Goal: Task Accomplishment & Management: Manage account settings

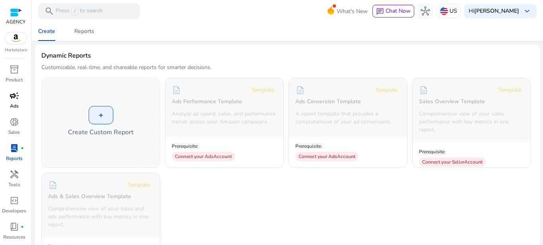
click at [19, 98] on span "campaign" at bounding box center [15, 96] width 10 height 10
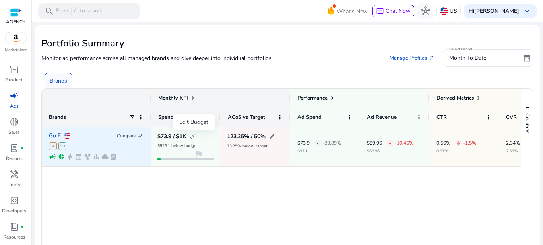
click at [193, 137] on span "edit" at bounding box center [192, 137] width 6 height 6
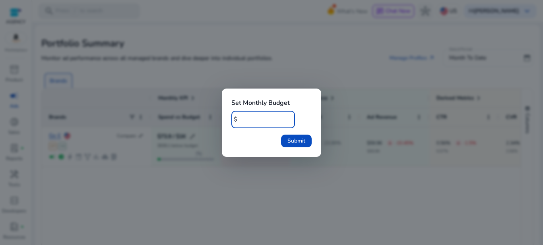
type input "*"
type input "***"
click at [301, 138] on span "Submit" at bounding box center [297, 141] width 18 height 8
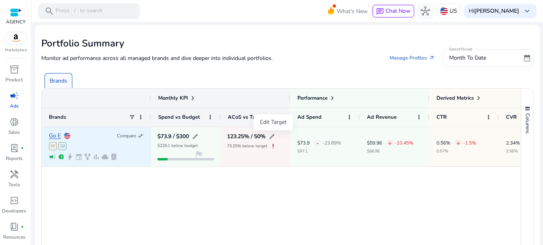
click at [275, 136] on span "edit" at bounding box center [272, 137] width 6 height 6
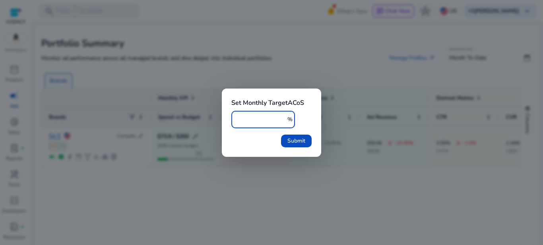
type input "*"
type input "**"
click at [286, 137] on span "submit" at bounding box center [296, 141] width 31 height 19
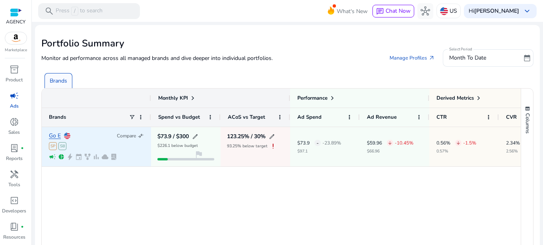
click at [141, 135] on span "compare_arrows" at bounding box center [141, 136] width 6 height 6
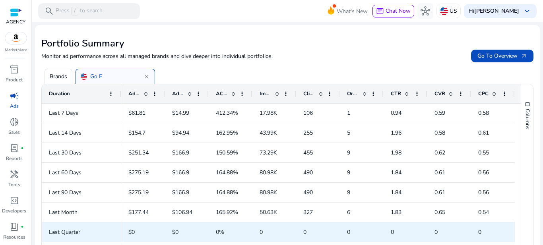
scroll to position [44, 0]
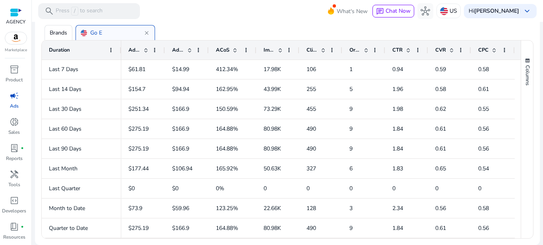
drag, startPoint x: 252, startPoint y: 47, endPoint x: 256, endPoint y: 48, distance: 4.0
click at [256, 48] on div at bounding box center [256, 50] width 3 height 19
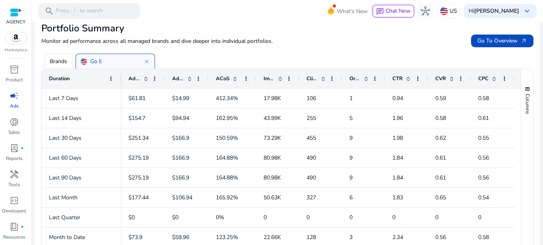
scroll to position [0, 0]
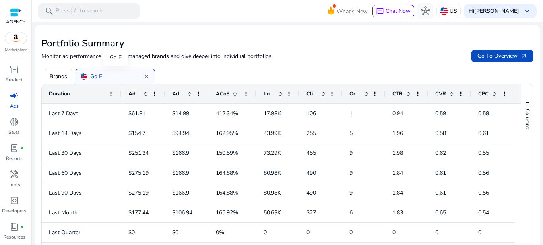
click at [147, 76] on span "close" at bounding box center [147, 77] width 6 height 6
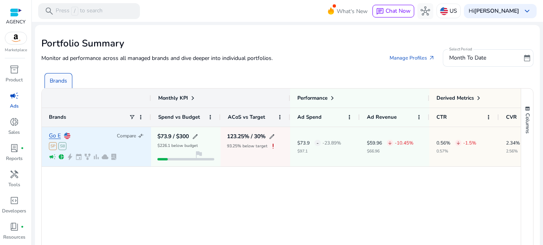
scroll to position [0, 51]
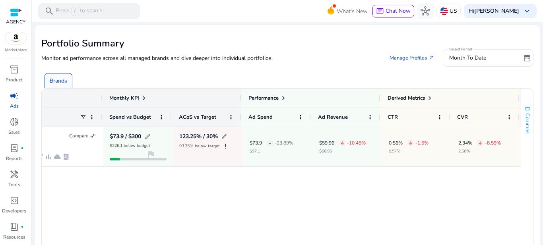
click at [524, 115] on span "Columns" at bounding box center [527, 123] width 7 height 20
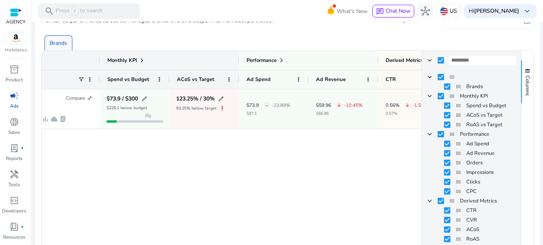
scroll to position [0, 0]
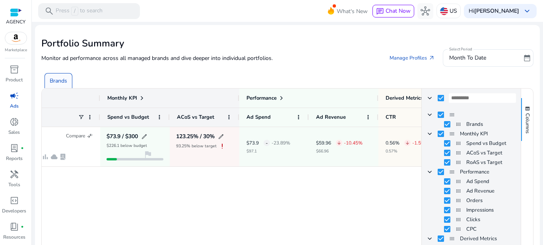
click at [305, 212] on div "Go E Compare compare_arrows SP SB campaign pie_chart bolt event family_history …" at bounding box center [232, 228] width 380 height 202
click at [387, 186] on div "Go E Compare compare_arrows SP SB campaign pie_chart bolt event family_history …" at bounding box center [232, 228] width 380 height 202
click at [526, 108] on span "button" at bounding box center [528, 109] width 6 height 6
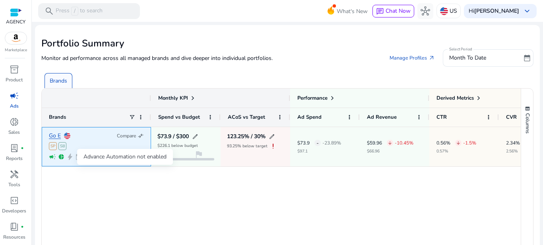
click at [69, 157] on span "bolt" at bounding box center [69, 157] width 7 height 7
click at [70, 157] on span "bolt" at bounding box center [69, 157] width 7 height 7
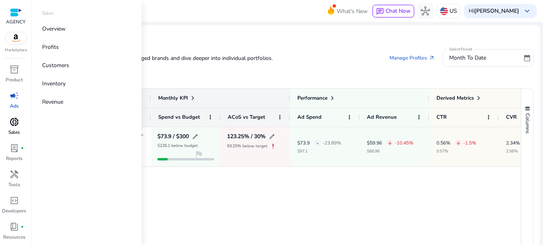
click at [14, 126] on span "donut_small" at bounding box center [15, 122] width 10 height 10
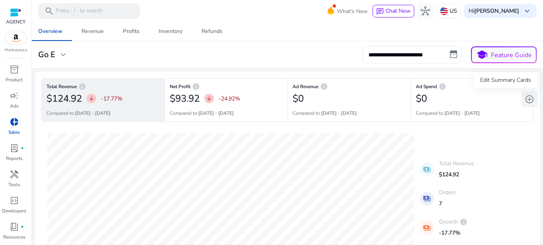
click at [527, 95] on span "add_circle" at bounding box center [530, 100] width 10 height 10
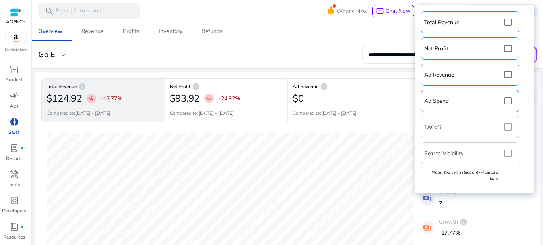
click at [509, 130] on div "Total Revenue Net Profit Ad Revenue Ad Spend TACoS Search Visibility Note: You …" at bounding box center [474, 99] width 111 height 181
drag, startPoint x: 508, startPoint y: 123, endPoint x: 508, endPoint y: 129, distance: 6.0
click at [508, 129] on div "Total Revenue Net Profit Ad Revenue Ad Spend TACoS Search Visibility Note: You …" at bounding box center [474, 99] width 111 height 181
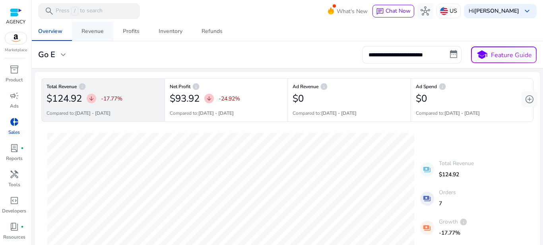
click at [98, 31] on div "Revenue" at bounding box center [93, 32] width 22 height 6
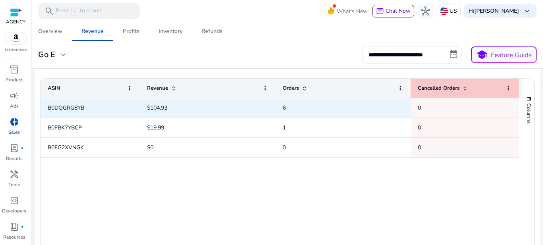
scroll to position [292, 0]
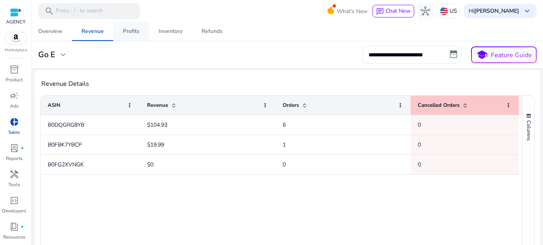
click at [133, 31] on div "Profits" at bounding box center [131, 32] width 17 height 6
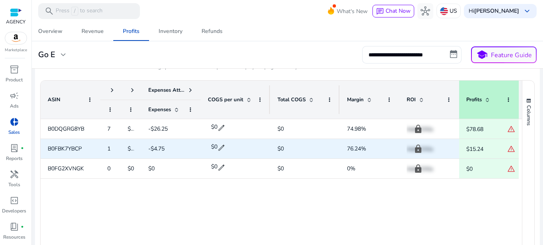
scroll to position [325, 0]
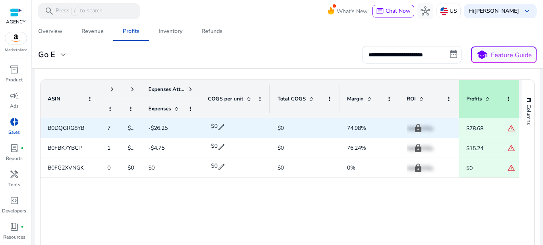
click at [220, 125] on span "edit" at bounding box center [222, 127] width 8 height 8
click at [227, 125] on input "*" at bounding box center [225, 127] width 19 height 13
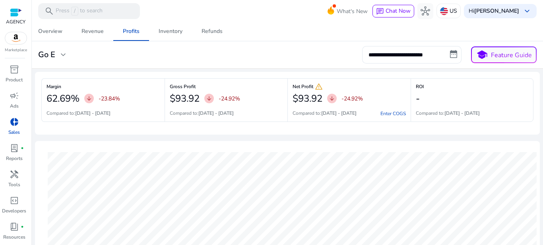
scroll to position [325, 0]
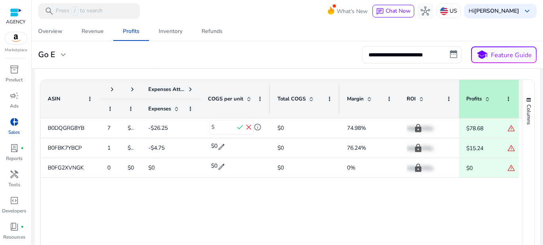
click at [14, 12] on div at bounding box center [16, 12] width 12 height 9
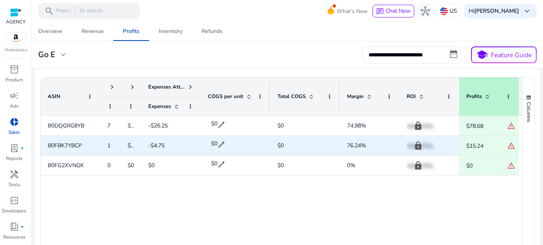
scroll to position [331, 0]
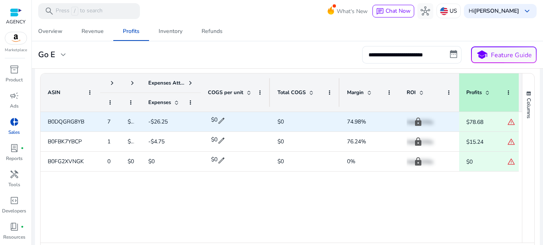
click at [221, 119] on span "edit" at bounding box center [222, 121] width 8 height 8
click at [229, 119] on input "*" at bounding box center [225, 121] width 19 height 13
type input "***"
click at [243, 124] on span "check" at bounding box center [240, 121] width 9 height 9
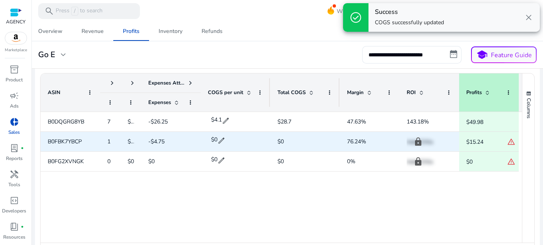
click at [221, 140] on span "edit" at bounding box center [222, 141] width 8 height 8
click at [221, 140] on input "*" at bounding box center [225, 140] width 19 height 13
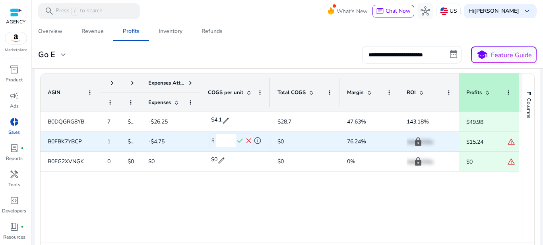
type input "***"
click at [243, 142] on span "check" at bounding box center [240, 141] width 9 height 9
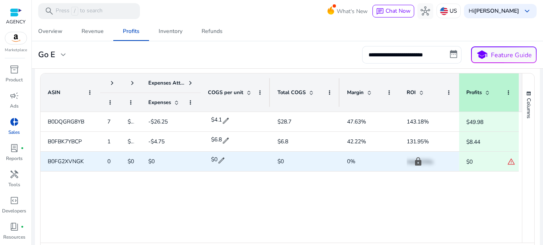
click at [220, 162] on span "edit" at bounding box center [222, 161] width 8 height 8
click at [224, 161] on input "*" at bounding box center [225, 160] width 19 height 13
type input "***"
click at [241, 161] on span "check" at bounding box center [240, 161] width 9 height 9
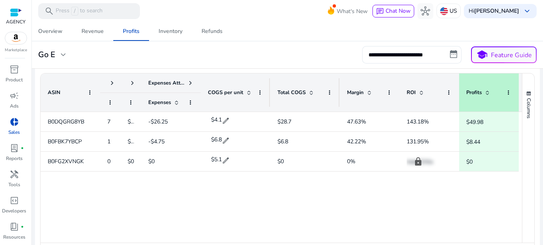
click at [132, 81] on span at bounding box center [132, 83] width 6 height 6
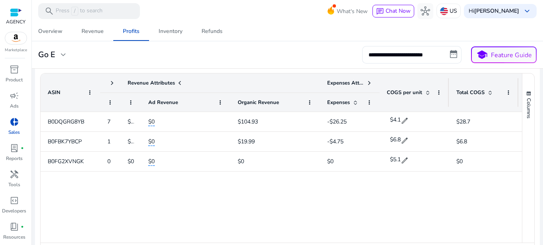
click at [111, 83] on span at bounding box center [112, 83] width 6 height 6
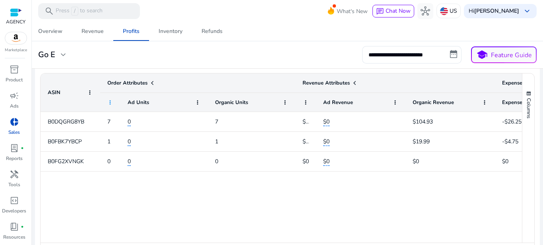
click at [111, 102] on span at bounding box center [110, 102] width 6 height 6
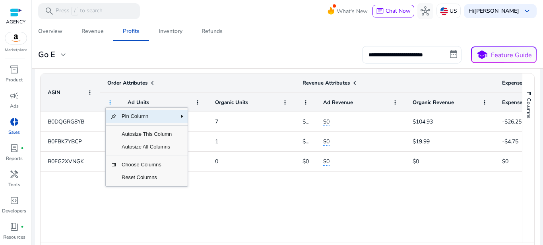
click at [111, 102] on span at bounding box center [110, 102] width 6 height 6
click at [206, 189] on div "B0DQGRG8YB 7 $104.93 -$26.25 $4.1 edit $0 $104.93 0 7 B0FBK7YBCP 1 $19.99 -$4.7…" at bounding box center [282, 174] width 482 height 124
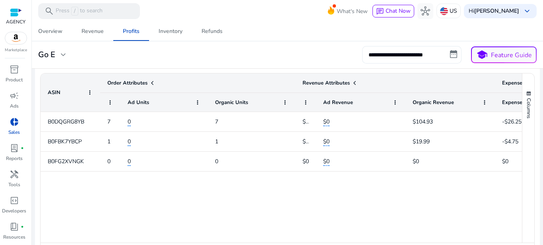
click at [397, 57] on input "**********" at bounding box center [411, 55] width 99 height 18
select select "*"
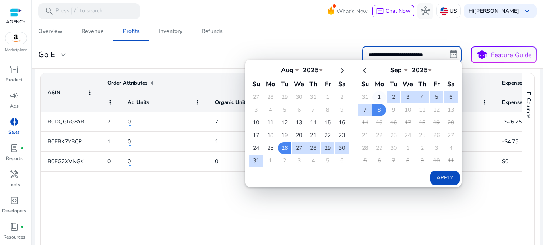
click at [373, 99] on td "1" at bounding box center [380, 97] width 14 height 12
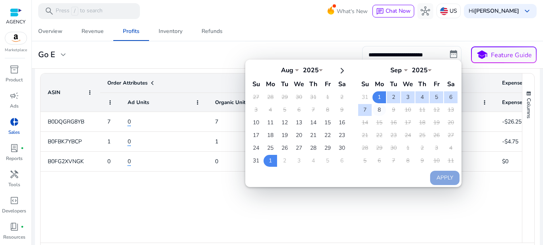
click at [376, 111] on td "8" at bounding box center [380, 110] width 14 height 12
click at [442, 178] on button "Apply" at bounding box center [444, 178] width 29 height 14
type input "**********"
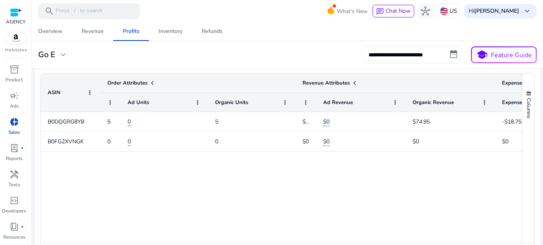
click at [448, 56] on input "**********" at bounding box center [411, 55] width 99 height 18
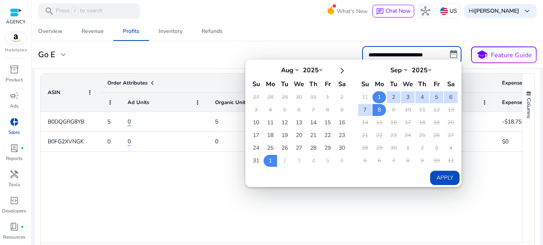
click at [377, 95] on td "1" at bounding box center [380, 97] width 14 height 12
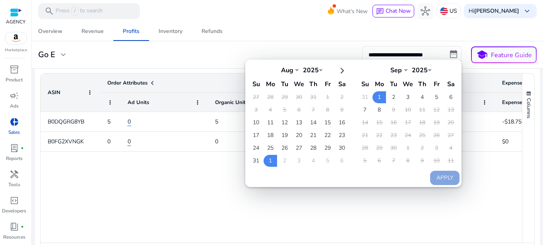
click at [350, 46] on mat-card "**********" at bounding box center [288, 54] width 518 height 27
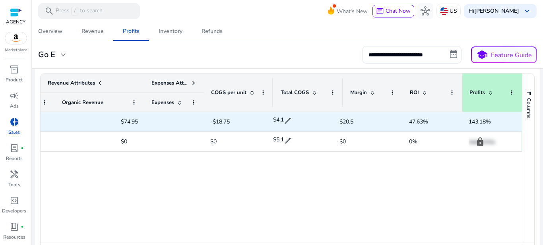
scroll to position [0, 292]
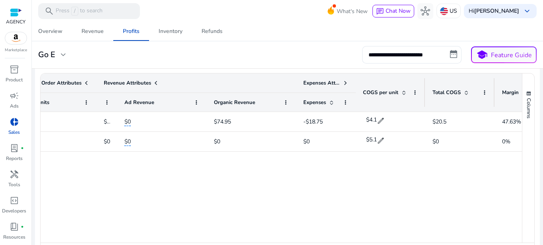
click at [348, 84] on span at bounding box center [345, 83] width 6 height 6
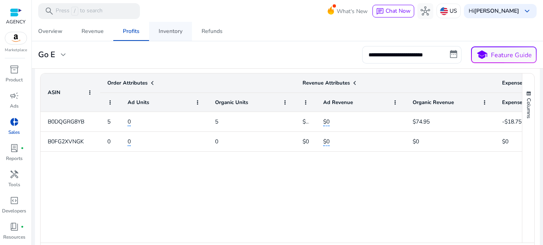
click at [185, 33] on link "Inventory" at bounding box center [170, 31] width 43 height 19
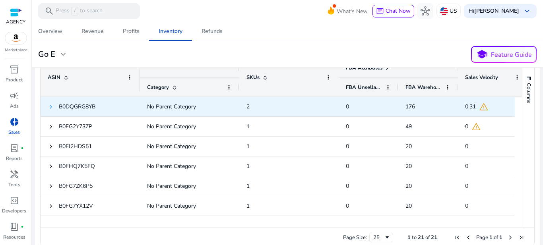
click at [50, 107] on span at bounding box center [51, 107] width 6 height 6
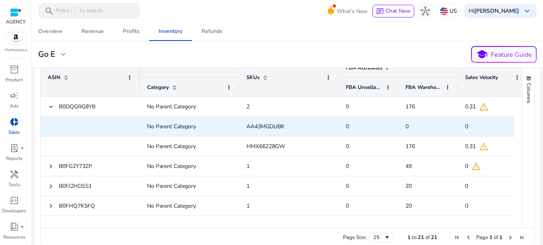
click at [275, 126] on span "AA43MGDUBK" at bounding box center [266, 127] width 38 height 8
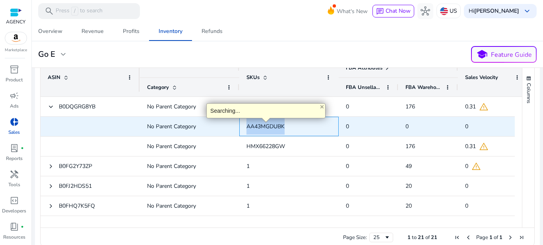
copy span "AA43MGDUBK"
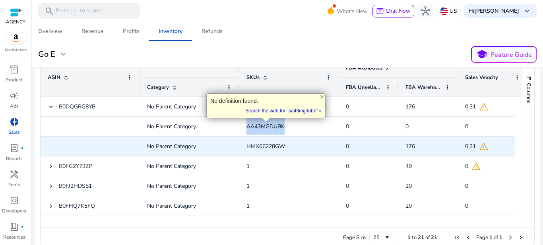
click at [267, 144] on span "HMX66228GW" at bounding box center [266, 147] width 39 height 8
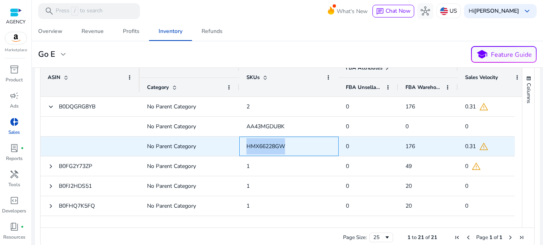
copy span "HMX66228GW"
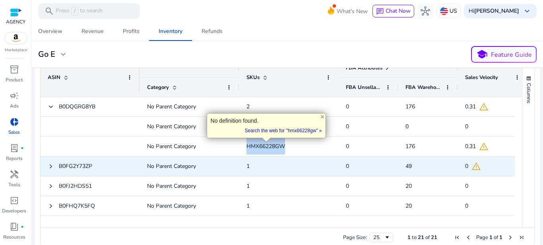
click at [311, 171] on span "1" at bounding box center [289, 166] width 85 height 16
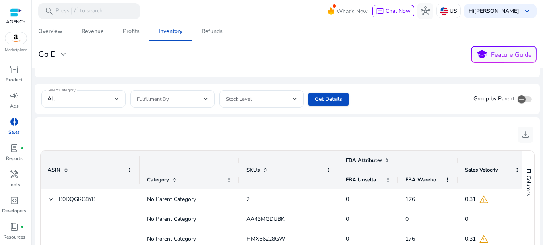
scroll to position [218, 0]
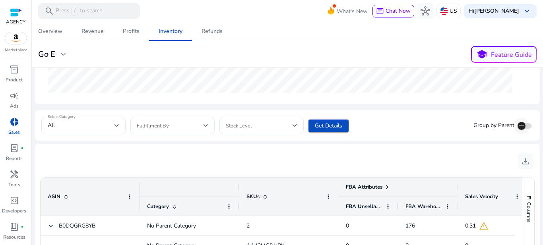
click at [520, 126] on icon "button" at bounding box center [522, 126] width 5 height 1
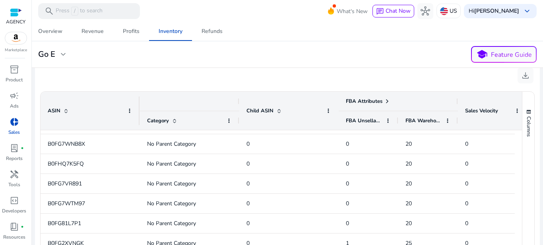
scroll to position [294, 0]
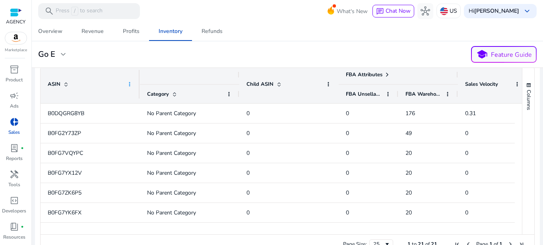
click at [128, 84] on span at bounding box center [129, 84] width 6 height 6
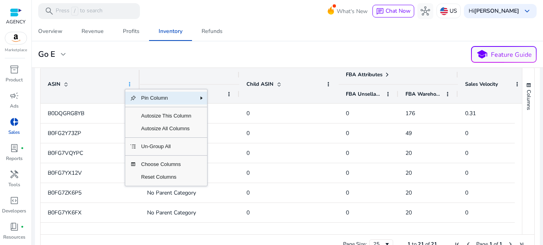
click at [128, 84] on span at bounding box center [129, 84] width 6 height 6
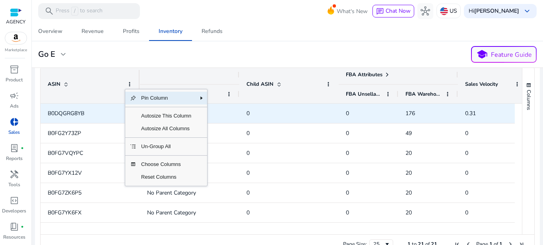
click at [97, 112] on span "B0DQGRG8YB" at bounding box center [90, 113] width 85 height 16
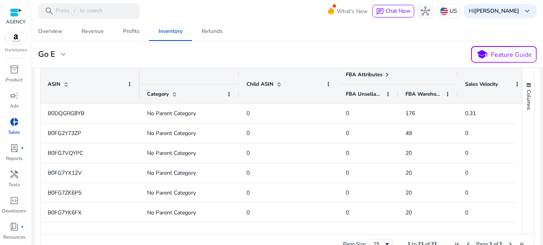
click at [385, 74] on span at bounding box center [387, 75] width 6 height 6
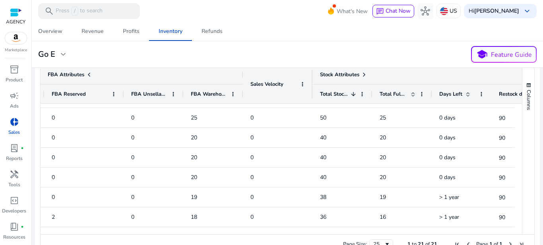
click at [363, 72] on span at bounding box center [364, 75] width 6 height 6
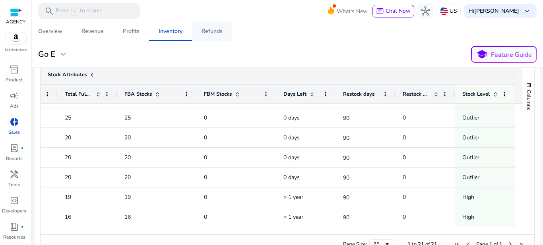
click at [206, 29] on div "Refunds" at bounding box center [212, 32] width 21 height 6
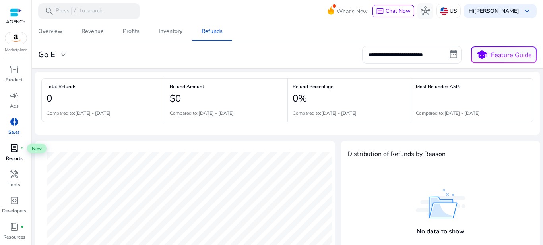
click at [10, 147] on span "lab_profile" at bounding box center [15, 149] width 10 height 10
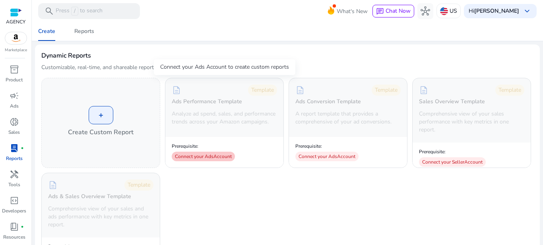
click at [204, 160] on div "Connect your Ads Account" at bounding box center [203, 157] width 63 height 10
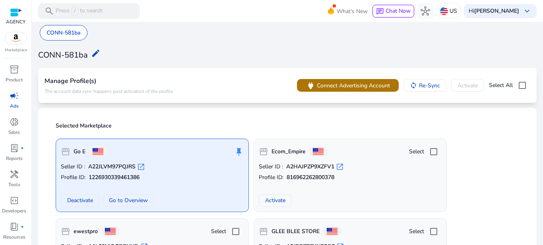
click at [346, 87] on span "Connect Advertising Account" at bounding box center [353, 86] width 73 height 8
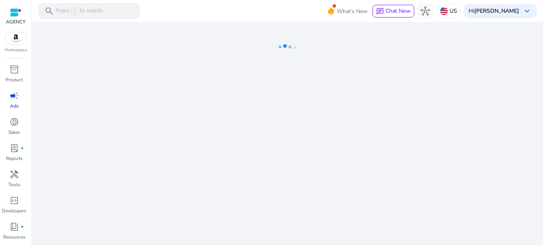
click at [295, 191] on div "We are getting things ready for you..." at bounding box center [287, 134] width 505 height 224
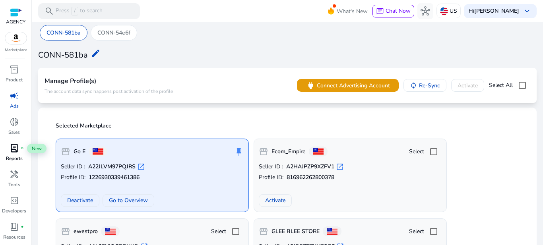
click at [22, 150] on span "fiber_manual_record" at bounding box center [22, 148] width 3 height 3
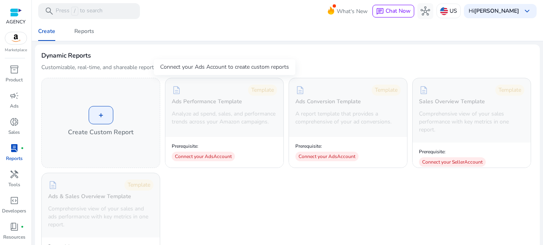
click at [238, 109] on div "description Template Ads Performance Template Analyze ad spend, sales, and perf…" at bounding box center [224, 106] width 118 height 56
click at [16, 94] on span "campaign" at bounding box center [15, 96] width 10 height 10
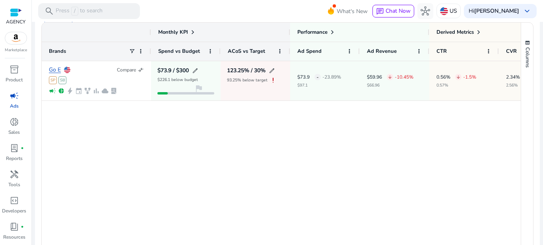
scroll to position [94, 0]
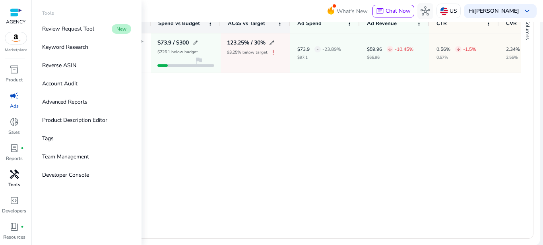
click at [11, 175] on span "handyman" at bounding box center [15, 175] width 10 height 10
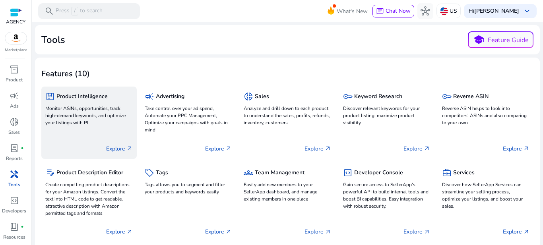
click at [104, 118] on p "Monitor ASINs, opportunities, track high-demand keywords, and optimize your lis…" at bounding box center [89, 115] width 88 height 21
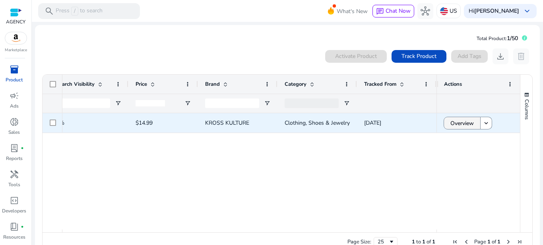
click at [468, 118] on span "Overview" at bounding box center [462, 123] width 23 height 16
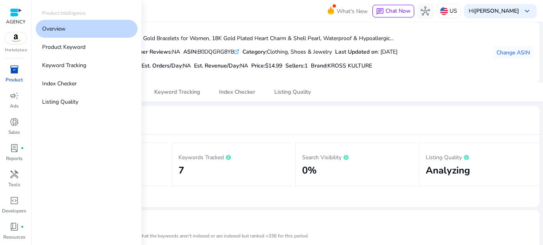
click at [10, 80] on p "Product" at bounding box center [14, 79] width 17 height 7
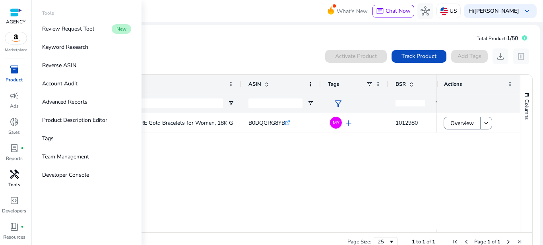
click at [12, 177] on span "handyman" at bounding box center [15, 175] width 10 height 10
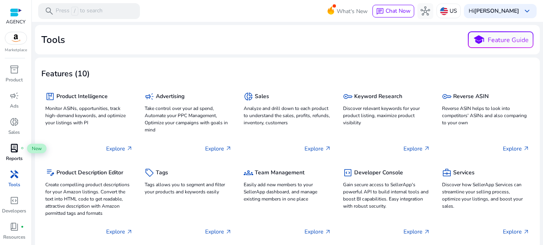
click at [20, 147] on div "lab_profile fiber_manual_record" at bounding box center [14, 148] width 22 height 13
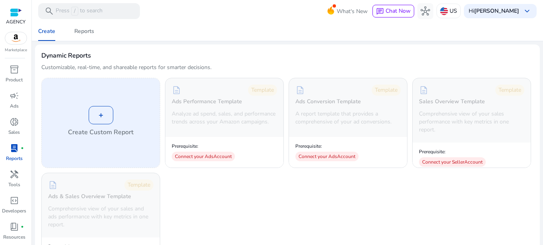
click at [99, 107] on div "+" at bounding box center [101, 115] width 25 height 18
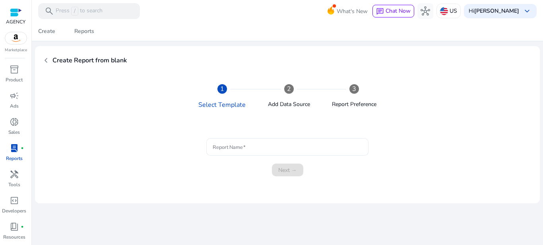
click at [331, 148] on input "Report Name" at bounding box center [288, 147] width 150 height 9
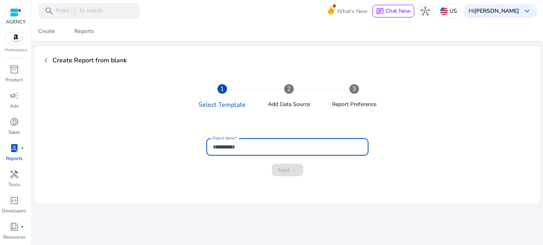
click at [331, 148] on input "Report Name" at bounding box center [288, 147] width 150 height 9
type input "***"
click at [294, 173] on span "Next →" at bounding box center [287, 170] width 19 height 8
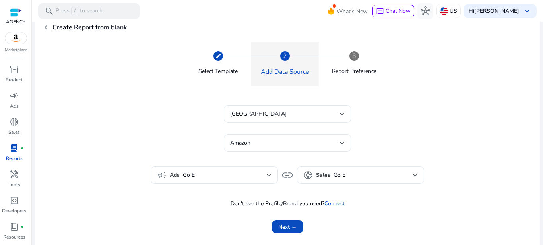
scroll to position [43, 0]
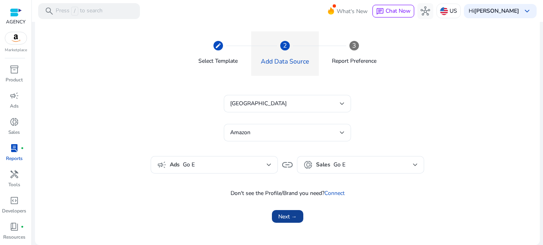
click at [290, 215] on span "Next →" at bounding box center [287, 217] width 19 height 8
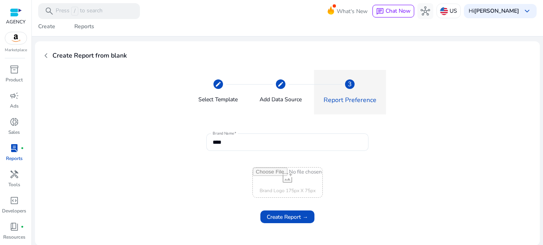
scroll to position [5, 0]
click at [290, 215] on span "Create Report →" at bounding box center [287, 217] width 41 height 8
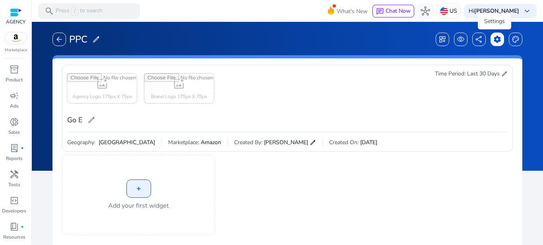
click at [491, 42] on div "settings" at bounding box center [498, 40] width 14 height 14
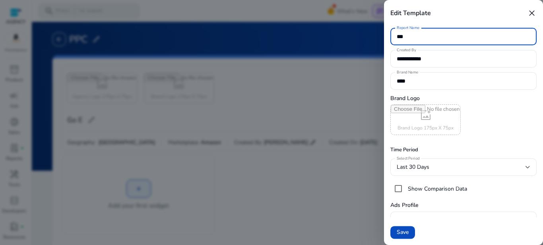
click at [533, 16] on span "close" at bounding box center [532, 13] width 10 height 10
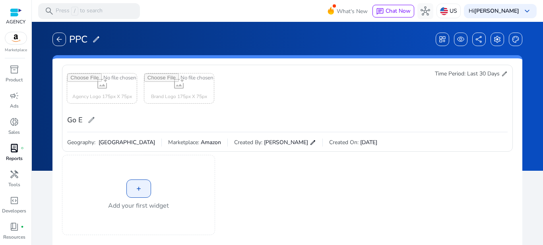
click at [12, 152] on span "lab_profile" at bounding box center [15, 149] width 10 height 10
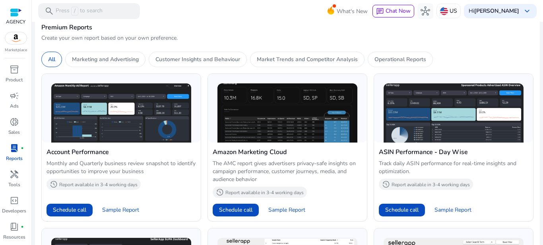
scroll to position [278, 0]
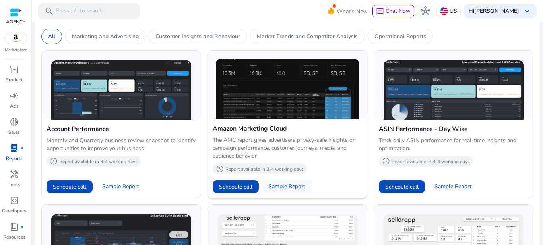
click at [293, 183] on span "Sample Report" at bounding box center [287, 187] width 37 height 8
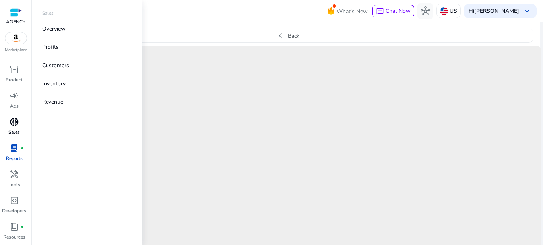
click at [11, 132] on p "Sales" at bounding box center [14, 132] width 12 height 7
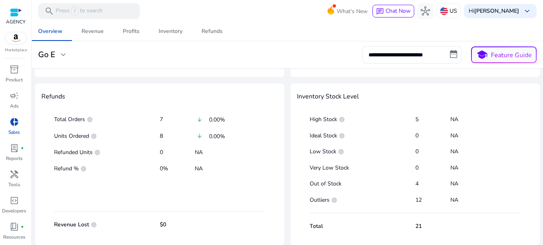
scroll to position [136, 0]
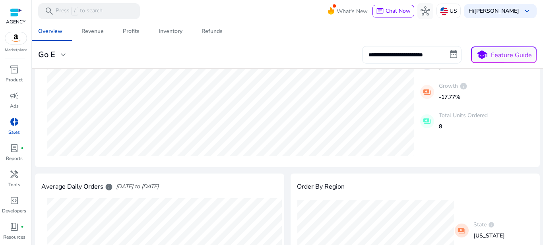
click at [428, 54] on input "**********" at bounding box center [411, 55] width 99 height 18
select select "*"
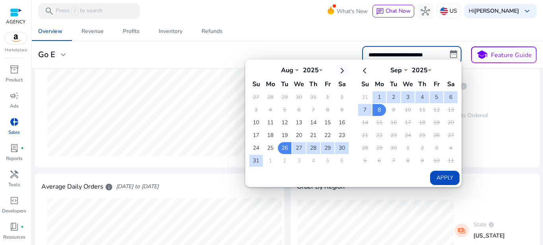
click at [342, 71] on th at bounding box center [342, 70] width 14 height 13
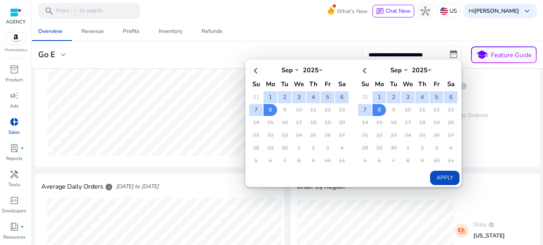
click at [254, 73] on th at bounding box center [256, 70] width 14 height 13
select select "*"
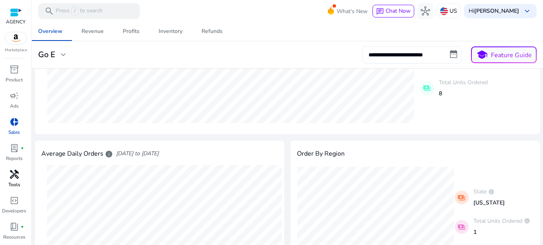
scroll to position [25, 0]
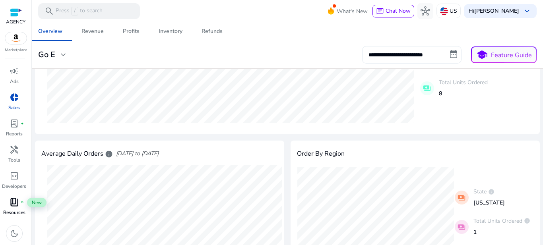
click at [10, 205] on span "book_4" at bounding box center [15, 203] width 10 height 10
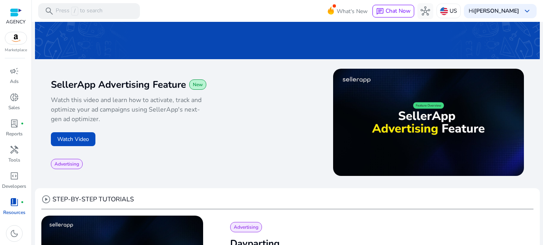
scroll to position [60, 0]
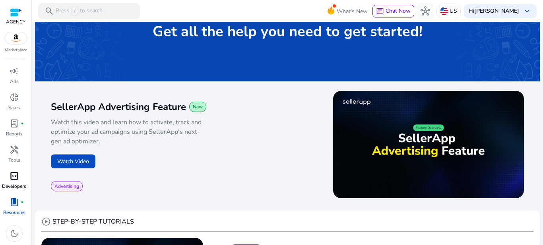
click at [18, 175] on span "code_blocks" at bounding box center [15, 176] width 10 height 10
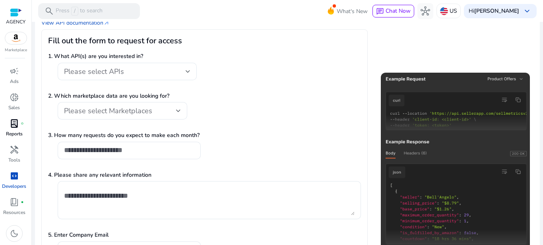
scroll to position [93, 0]
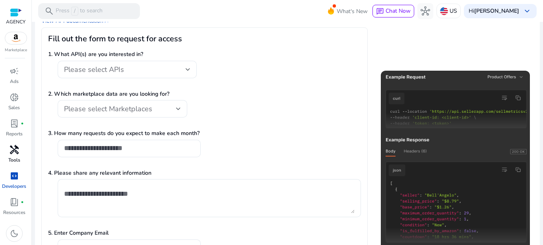
click at [12, 146] on span "handyman" at bounding box center [15, 150] width 10 height 10
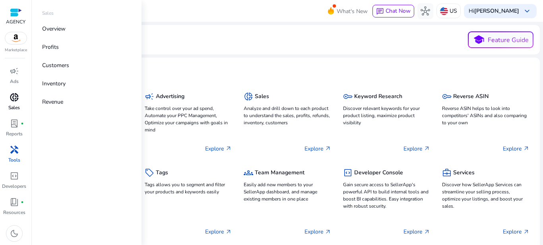
click at [9, 99] on div "donut_small" at bounding box center [14, 97] width 22 height 13
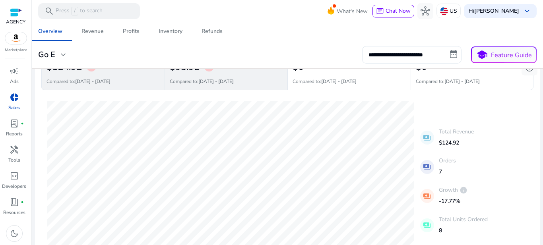
scroll to position [80, 0]
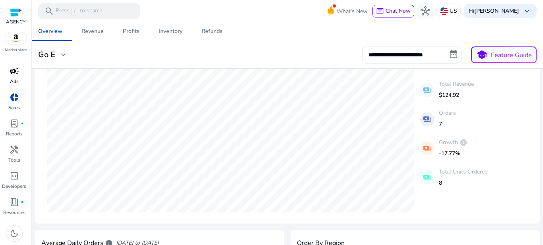
click at [11, 75] on span "campaign" at bounding box center [15, 71] width 10 height 10
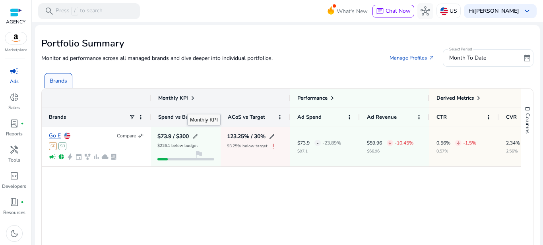
click at [193, 97] on span at bounding box center [193, 98] width 6 height 6
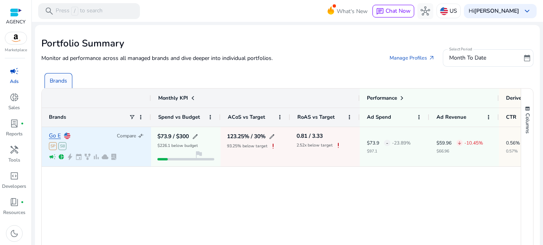
click at [273, 147] on span "exclamation" at bounding box center [273, 146] width 8 height 8
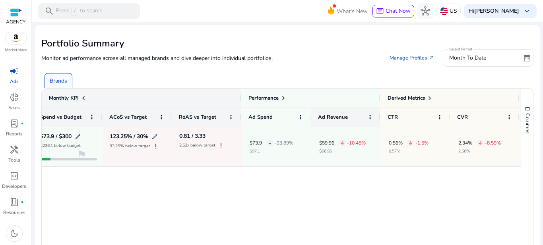
scroll to position [0, 121]
click at [280, 100] on span at bounding box center [283, 98] width 6 height 6
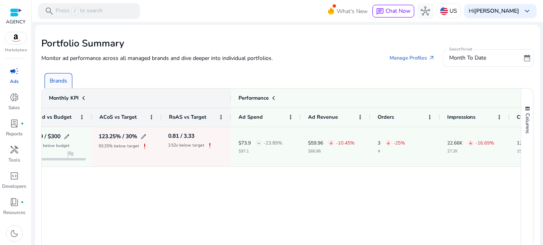
scroll to position [0, 5]
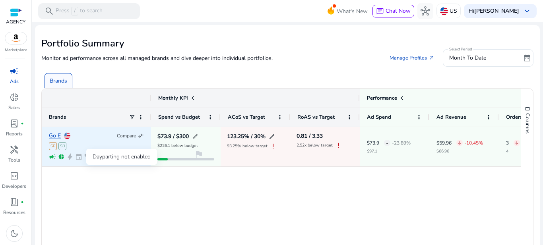
click at [80, 157] on span "event" at bounding box center [78, 157] width 7 height 7
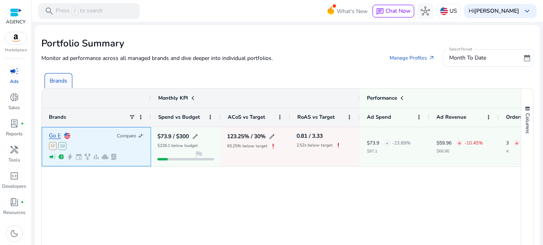
click at [80, 157] on span "event" at bounding box center [78, 157] width 7 height 7
drag, startPoint x: 80, startPoint y: 157, endPoint x: 88, endPoint y: 157, distance: 7.6
click at [88, 157] on div "campaign pie_chart bolt event family_history bar_chart cloud lab_profile" at bounding box center [96, 157] width 95 height 7
click at [88, 157] on span "family_history" at bounding box center [87, 157] width 7 height 7
click at [106, 155] on span "cloud" at bounding box center [104, 157] width 7 height 7
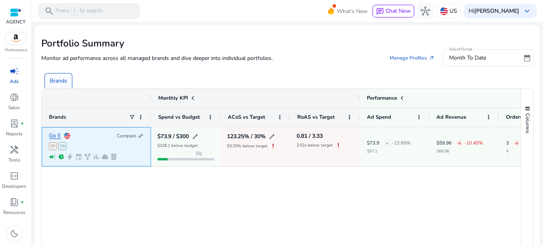
click at [106, 155] on span "cloud" at bounding box center [104, 157] width 7 height 7
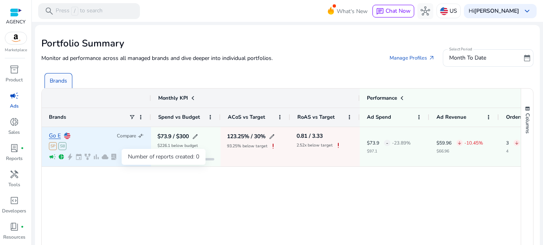
scroll to position [25, 0]
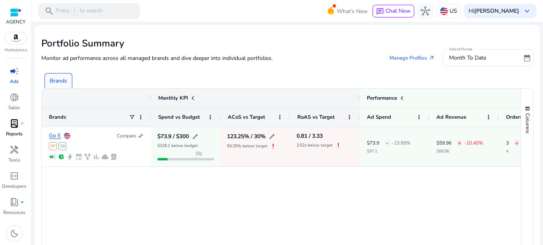
click at [14, 137] on p "Reports" at bounding box center [14, 133] width 17 height 7
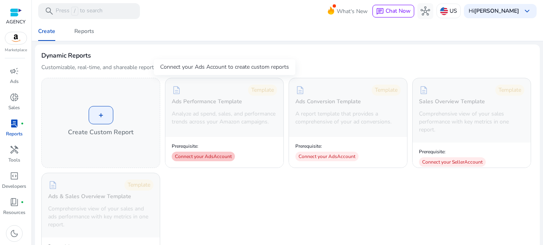
click at [204, 162] on div "Connect your Ads Account" at bounding box center [203, 157] width 63 height 10
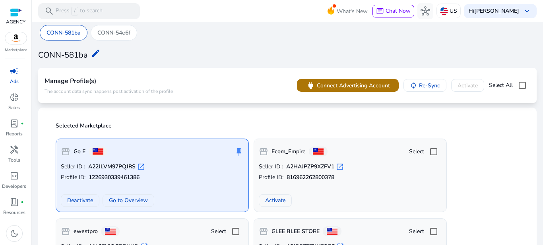
scroll to position [60, 0]
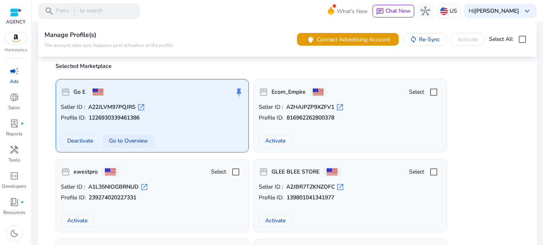
click at [119, 146] on span at bounding box center [128, 141] width 51 height 19
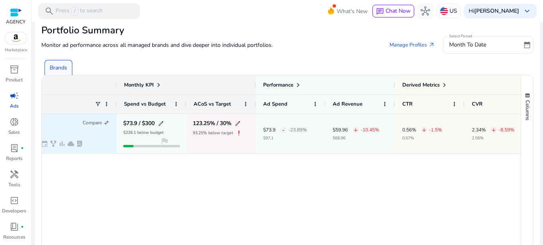
scroll to position [0, 51]
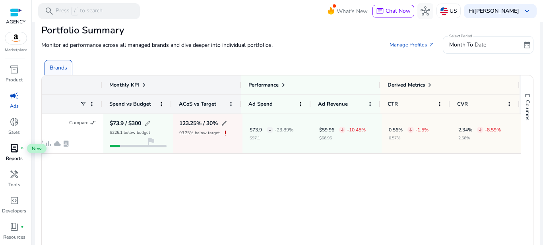
click at [14, 148] on span "lab_profile" at bounding box center [15, 149] width 10 height 10
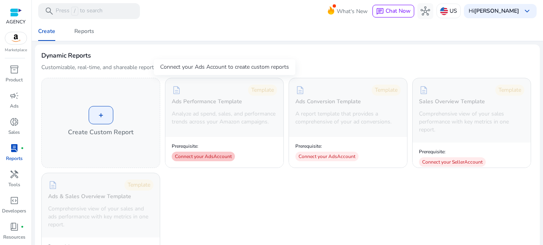
click at [213, 162] on div "Connect your Ads Account" at bounding box center [203, 157] width 63 height 10
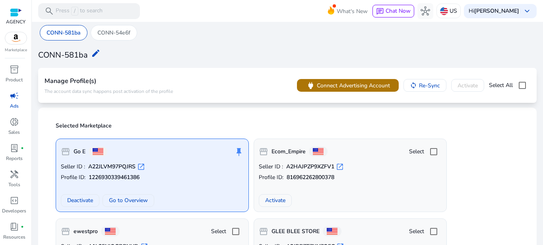
click at [359, 84] on span "Connect Advertising Account" at bounding box center [353, 86] width 73 height 8
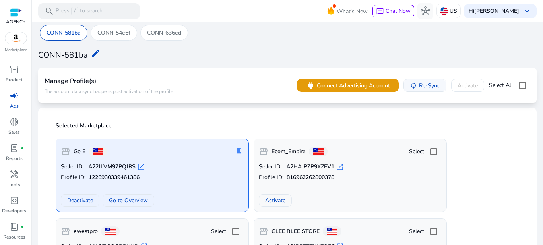
click at [421, 87] on span "Re-Sync" at bounding box center [429, 86] width 21 height 8
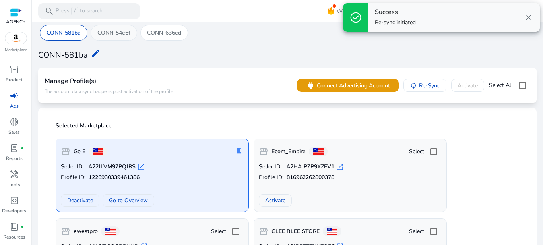
click at [111, 35] on p "CONN-54e6f" at bounding box center [113, 33] width 33 height 8
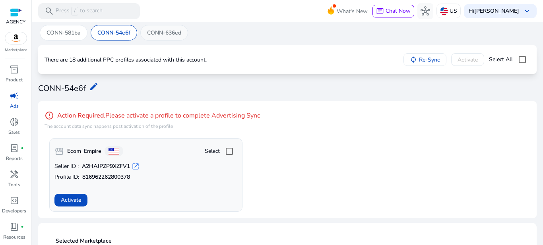
click at [167, 33] on p "CONN-636ed" at bounding box center [164, 33] width 34 height 8
click at [70, 38] on div "CONN-581ba" at bounding box center [64, 33] width 48 height 16
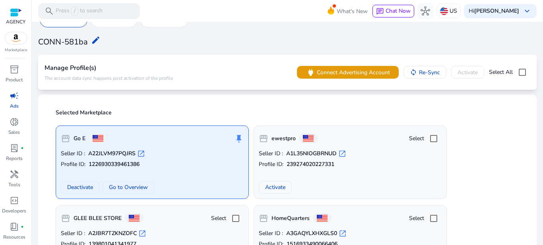
scroll to position [7, 0]
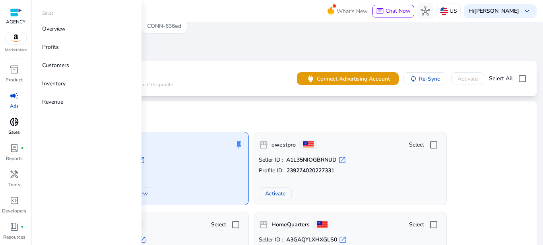
click at [15, 133] on p "Sales" at bounding box center [14, 132] width 12 height 7
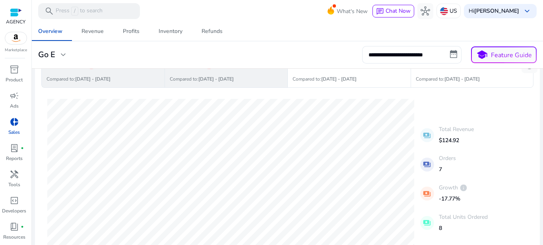
scroll to position [46, 0]
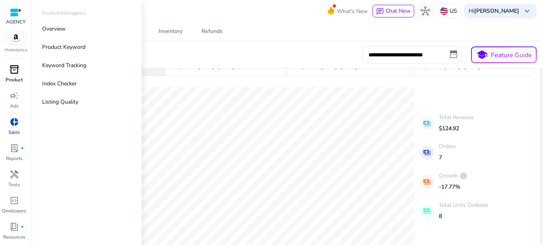
click at [10, 81] on p "Product" at bounding box center [14, 79] width 17 height 7
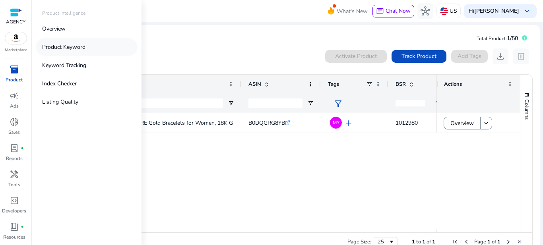
click at [77, 43] on p "Product Keyword" at bounding box center [63, 47] width 43 height 8
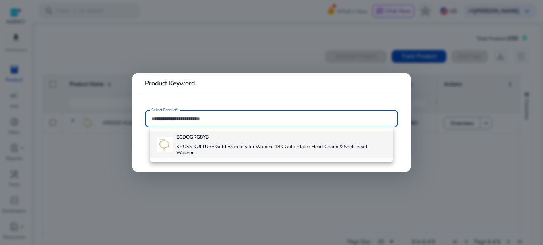
click at [221, 140] on div "B0DQGRG8YB KROSS KULTURE Gold Bracelets for Women, 18K Gold Plated Heart Charm …" at bounding box center [282, 145] width 210 height 28
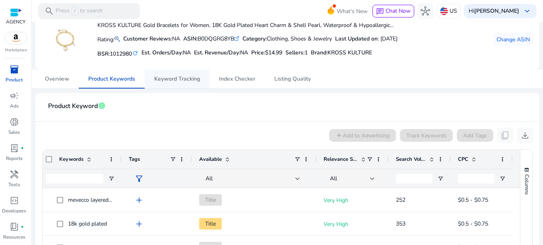
click at [172, 77] on span "Keyword Tracking" at bounding box center [177, 79] width 46 height 6
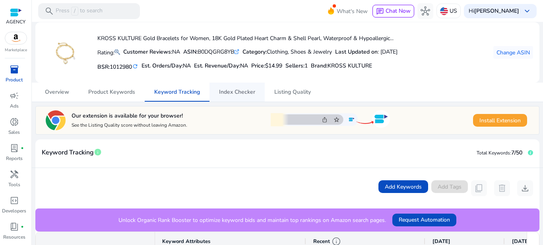
click at [237, 93] on span "Index Checker" at bounding box center [237, 93] width 36 height 6
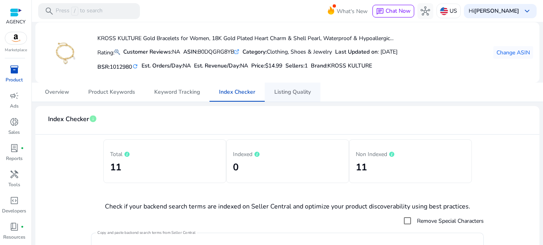
click at [296, 98] on span "Listing Quality" at bounding box center [292, 92] width 37 height 19
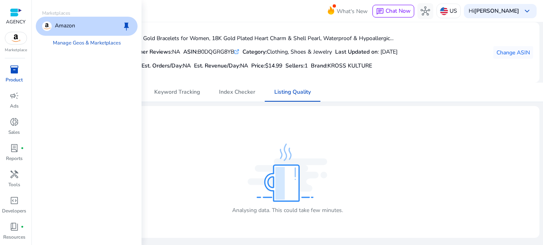
click at [17, 42] on img at bounding box center [15, 38] width 21 height 12
click at [74, 47] on link "Manage Geos & Marketplaces" at bounding box center [87, 43] width 81 height 14
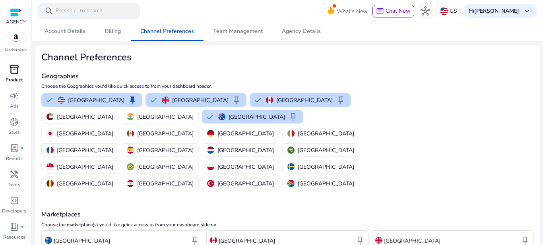
click at [18, 67] on span "inventory_2" at bounding box center [15, 70] width 10 height 10
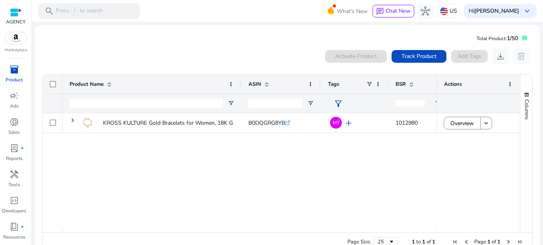
click at [144, 177] on div "KROSS KULTURE Gold Bracelets for Women, 18K Gold Plated Heart... B0DQGRG8YB .st…" at bounding box center [249, 171] width 374 height 117
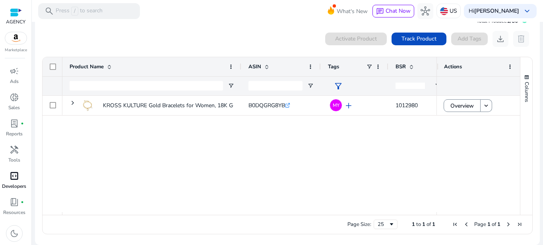
click at [16, 184] on p "Developers" at bounding box center [14, 186] width 24 height 7
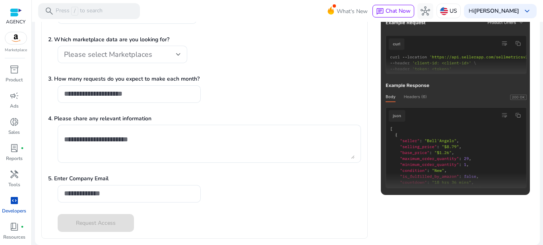
click at [16, 17] on div at bounding box center [16, 12] width 12 height 9
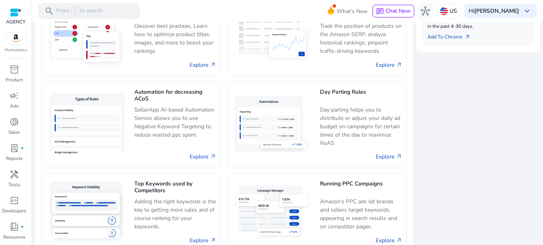
scroll to position [436, 0]
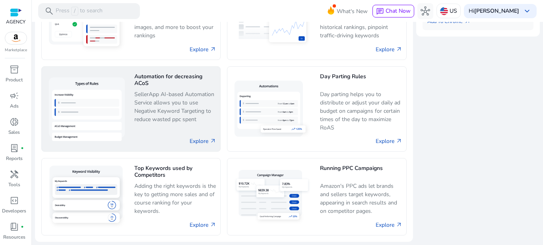
click at [175, 121] on p "SellerApp AI-based Automation Service allows you to use Negative Keyword Target…" at bounding box center [175, 107] width 82 height 34
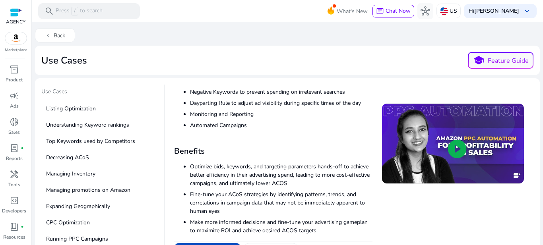
scroll to position [28, 0]
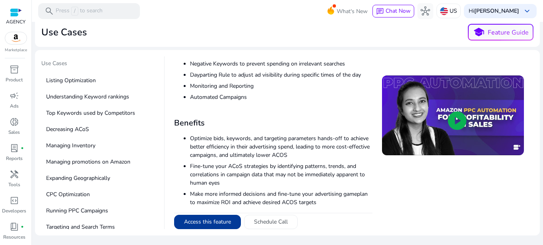
click at [215, 221] on button "Access this feature" at bounding box center [207, 222] width 67 height 14
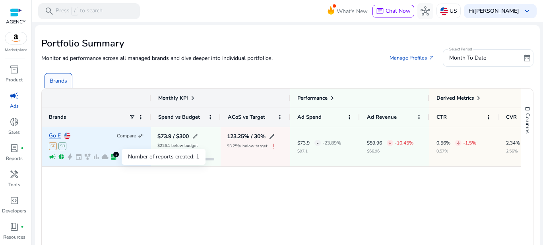
click at [115, 159] on span "lab_profile" at bounding box center [113, 157] width 7 height 7
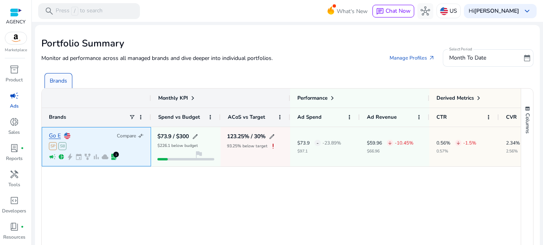
click at [115, 153] on div "1" at bounding box center [116, 155] width 6 height 6
click at [114, 157] on span "lab_profile" at bounding box center [113, 157] width 7 height 7
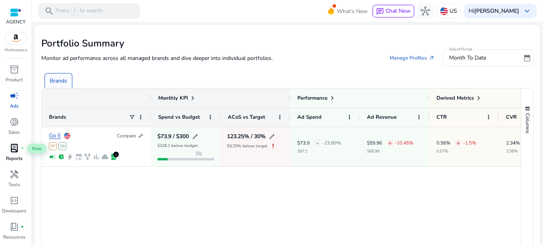
click at [12, 153] on span "lab_profile" at bounding box center [15, 149] width 10 height 10
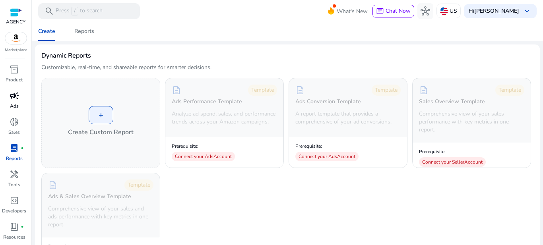
click at [14, 95] on span "campaign" at bounding box center [15, 96] width 10 height 10
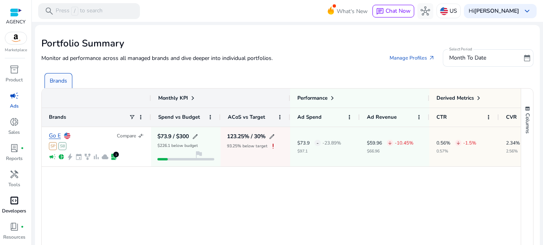
click at [14, 215] on link "code_blocks Developers" at bounding box center [14, 208] width 28 height 26
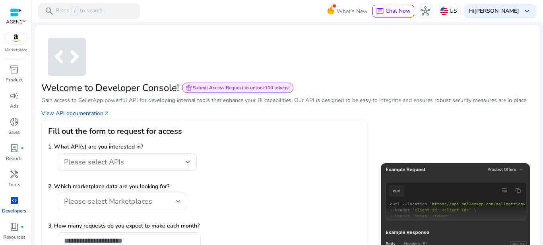
click at [12, 9] on div at bounding box center [16, 12] width 12 height 9
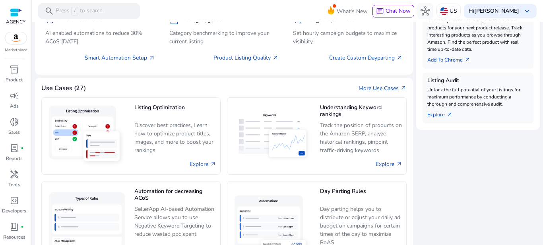
scroll to position [320, 0]
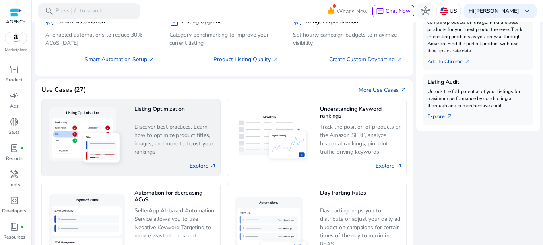
click at [198, 165] on link "Explore arrow_outward" at bounding box center [203, 166] width 27 height 8
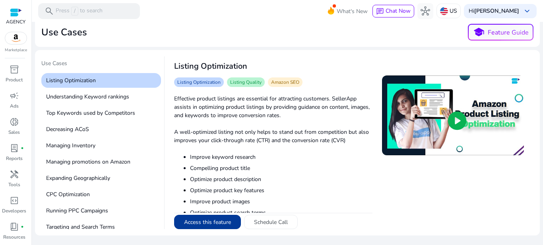
click at [192, 223] on button "Access this feature" at bounding box center [207, 222] width 67 height 14
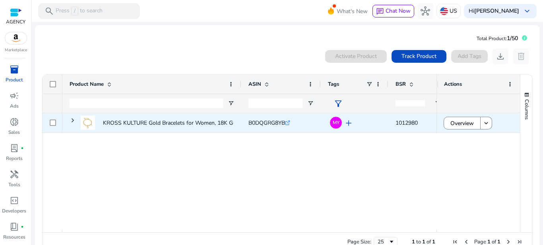
scroll to position [0, 800]
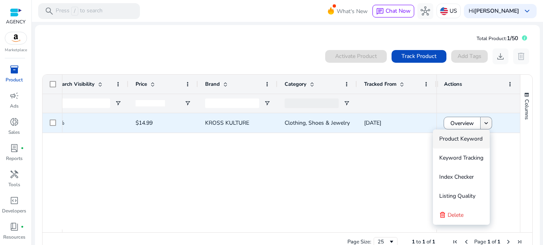
click at [486, 123] on mat-icon "keyboard_arrow_down" at bounding box center [486, 123] width 7 height 7
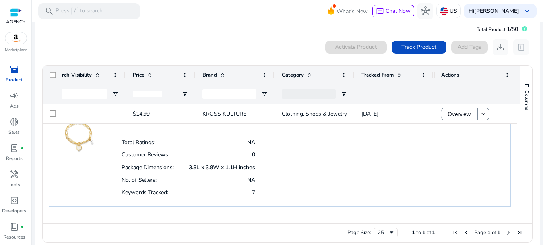
scroll to position [18, 0]
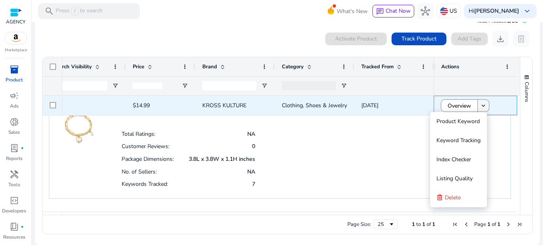
click at [478, 107] on span at bounding box center [483, 105] width 11 height 19
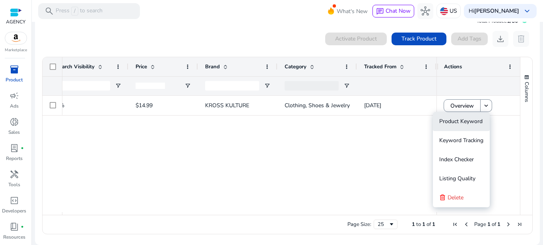
click at [475, 118] on span "Product Keyword" at bounding box center [461, 122] width 43 height 8
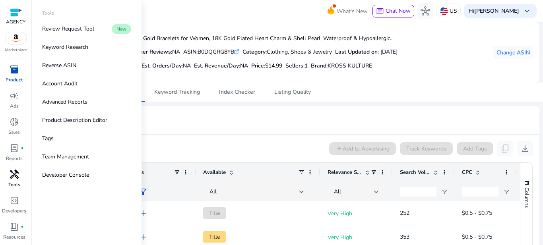
click at [8, 172] on div "handyman" at bounding box center [14, 174] width 22 height 13
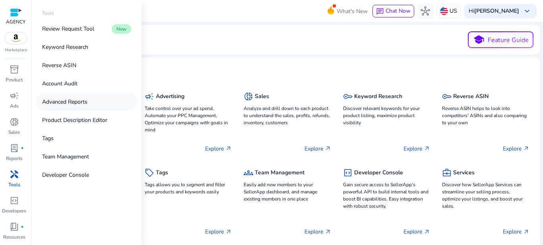
click at [99, 101] on link "Advanced Reports" at bounding box center [87, 102] width 102 height 18
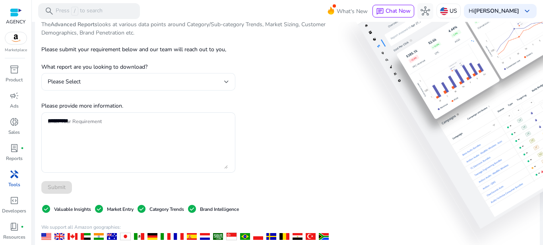
click at [168, 83] on div "Please Select" at bounding box center [136, 82] width 177 height 9
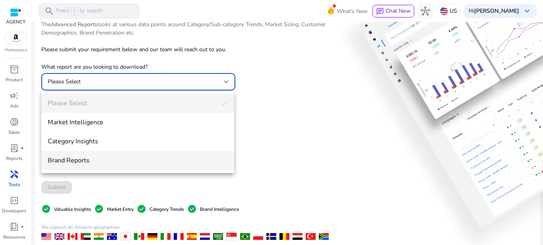
click at [139, 158] on span "Brand Reports" at bounding box center [138, 160] width 180 height 9
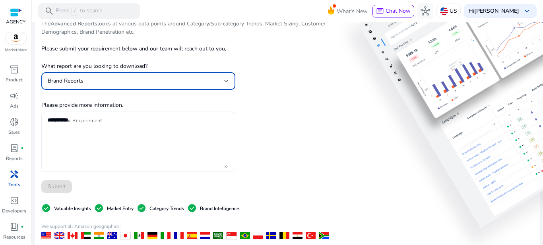
click at [167, 144] on textarea "Enter Your Requirement" at bounding box center [138, 142] width 180 height 53
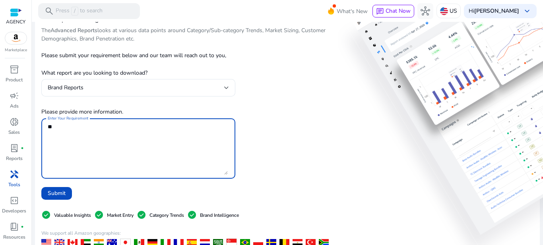
type textarea "***"
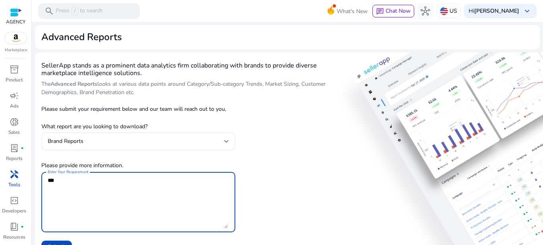
click at [12, 16] on div at bounding box center [16, 12] width 12 height 9
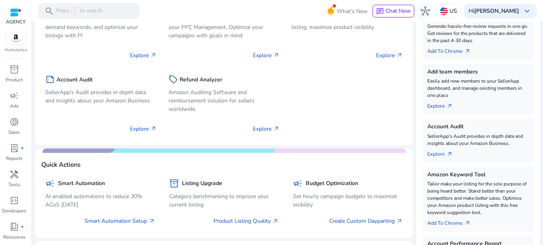
scroll to position [159, 0]
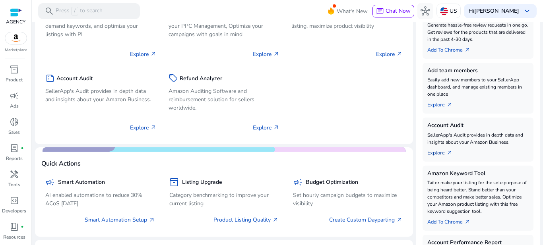
click at [436, 151] on link "Explore arrow_outward" at bounding box center [444, 151] width 32 height 11
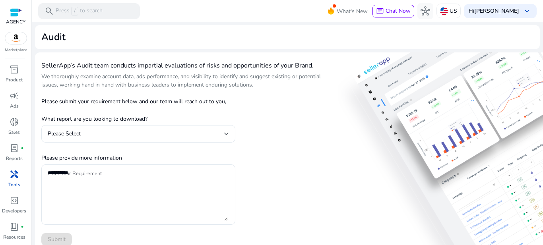
scroll to position [7, 0]
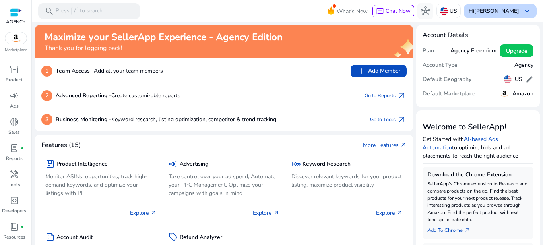
click at [512, 11] on b "[PERSON_NAME]" at bounding box center [497, 11] width 45 height 8
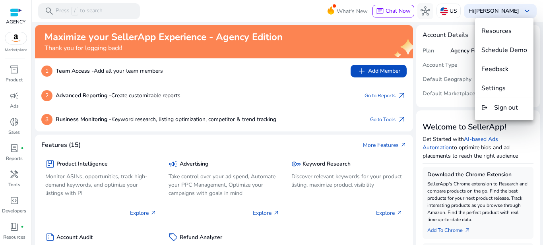
click at [352, 34] on div at bounding box center [271, 122] width 543 height 245
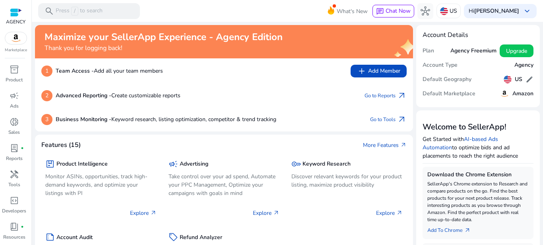
click at [14, 44] on div at bounding box center [16, 38] width 22 height 13
click at [14, 36] on img at bounding box center [15, 38] width 21 height 12
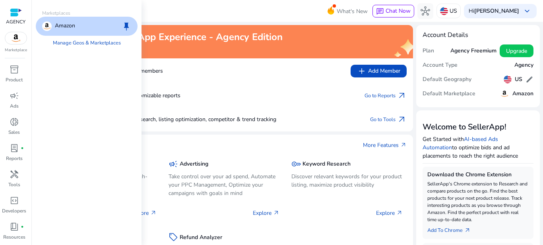
click at [78, 24] on div "Amazon keep" at bounding box center [87, 26] width 102 height 19
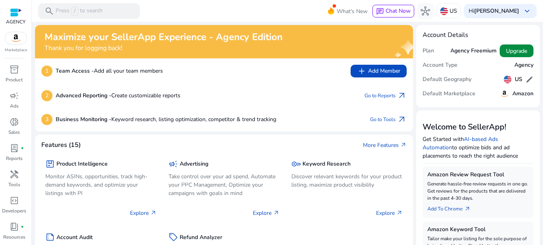
click at [508, 48] on span "Upgrade" at bounding box center [516, 51] width 21 height 8
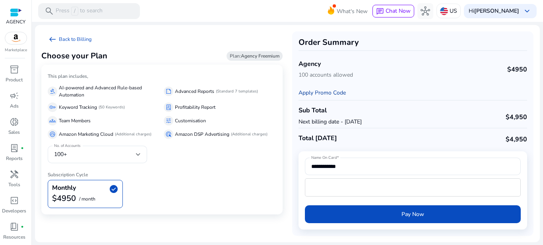
click at [325, 91] on link "Apply Promo Code" at bounding box center [322, 93] width 47 height 8
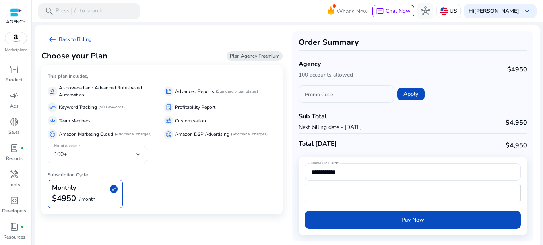
click at [142, 156] on div "No. of Accounts 100+" at bounding box center [97, 155] width 99 height 18
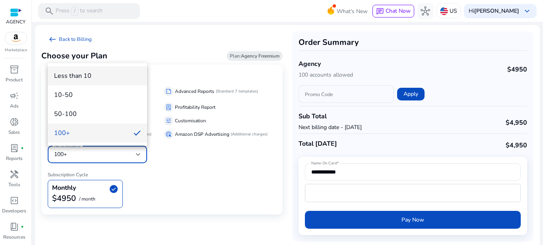
click at [111, 79] on span "Less than 10" at bounding box center [97, 76] width 87 height 9
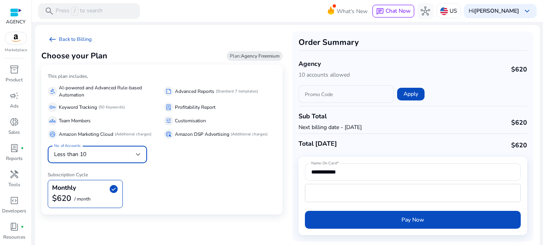
click at [138, 151] on div at bounding box center [138, 155] width 5 height 10
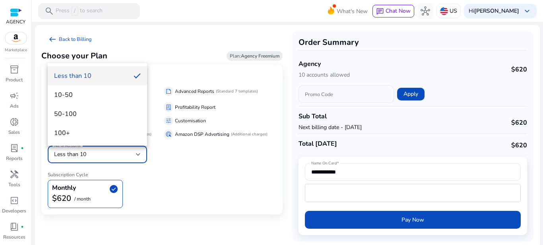
click at [138, 151] on div at bounding box center [271, 122] width 543 height 245
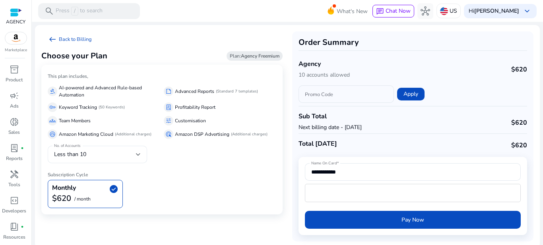
click at [138, 151] on div at bounding box center [138, 155] width 5 height 10
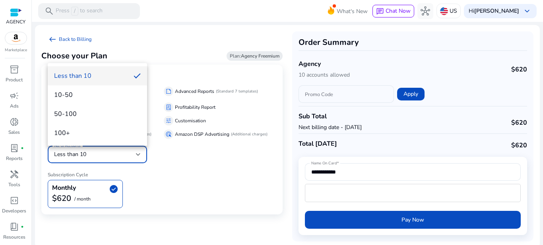
click at [138, 151] on div at bounding box center [271, 122] width 543 height 245
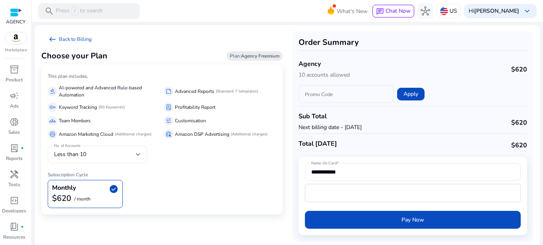
click at [11, 40] on img at bounding box center [15, 38] width 21 height 12
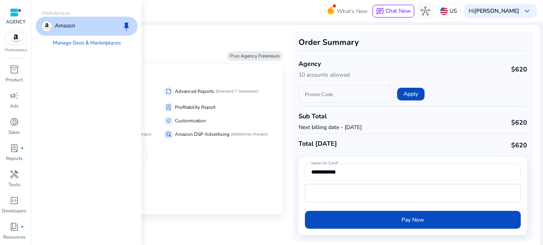
click at [19, 43] on img at bounding box center [15, 38] width 21 height 12
click at [74, 42] on link "Manage Geos & Marketplaces" at bounding box center [87, 43] width 81 height 14
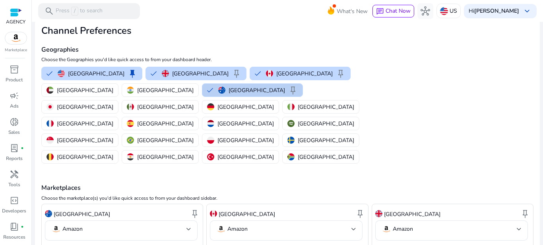
scroll to position [90, 0]
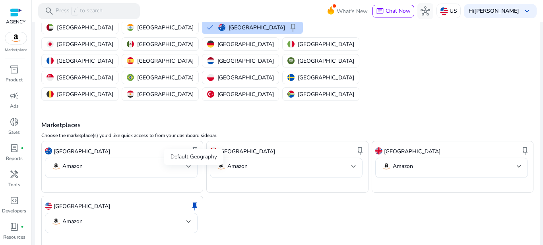
click at [196, 202] on span "keep" at bounding box center [195, 207] width 10 height 10
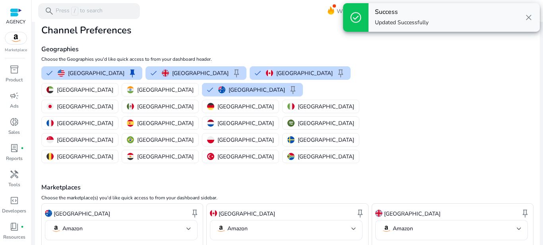
scroll to position [0, 0]
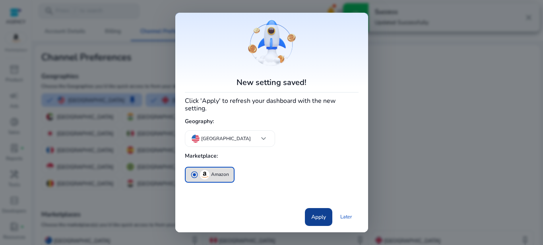
click at [317, 213] on span "Apply" at bounding box center [318, 217] width 15 height 8
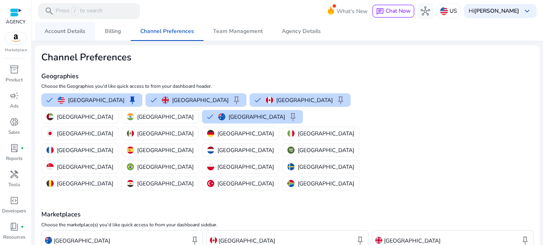
click at [87, 28] on link "Account Details" at bounding box center [65, 31] width 60 height 19
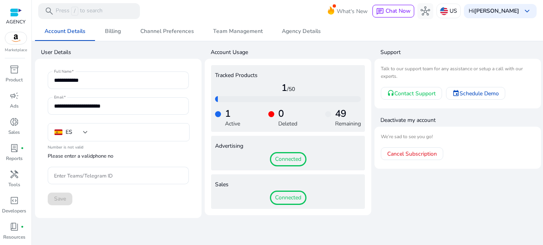
type input "***"
click at [290, 162] on span "Connected" at bounding box center [288, 159] width 37 height 14
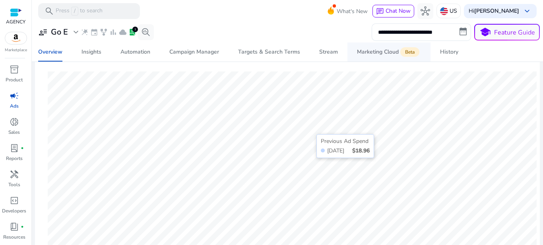
scroll to position [93, 0]
click at [376, 53] on div "Marketing Cloud Beta" at bounding box center [389, 52] width 64 height 6
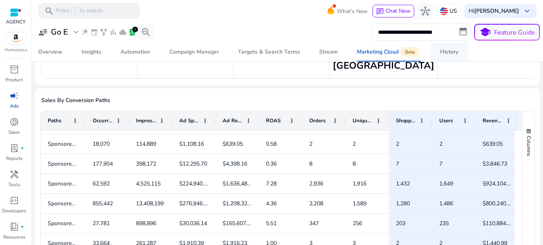
click at [449, 53] on div "History" at bounding box center [449, 52] width 18 height 6
select select "*"
select select "****"
select select "*"
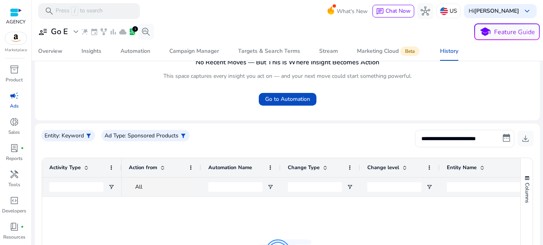
scroll to position [51, 0]
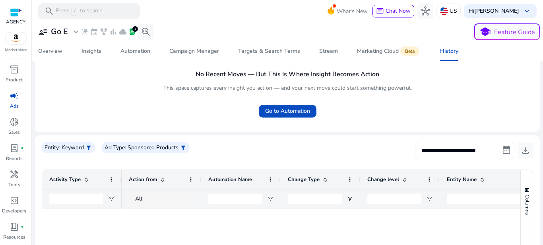
click at [440, 152] on input "**********" at bounding box center [464, 151] width 99 height 18
select select "*"
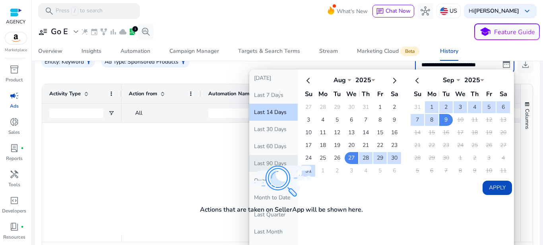
click at [251, 165] on button "Last 90 Days" at bounding box center [273, 163] width 49 height 17
type input "**********"
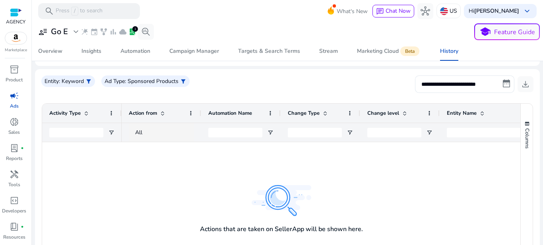
scroll to position [117, 0]
click at [440, 81] on input "**********" at bounding box center [464, 85] width 99 height 18
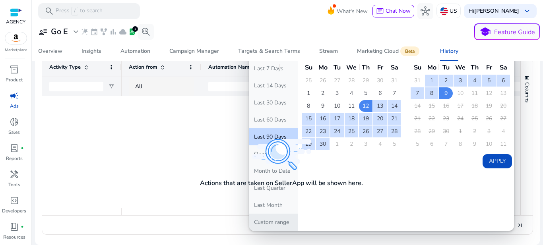
click at [279, 220] on button "Custom range" at bounding box center [273, 222] width 49 height 17
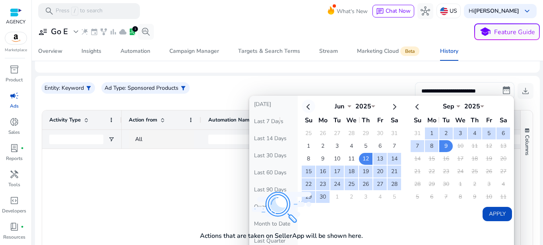
click at [309, 110] on th at bounding box center [309, 106] width 14 height 13
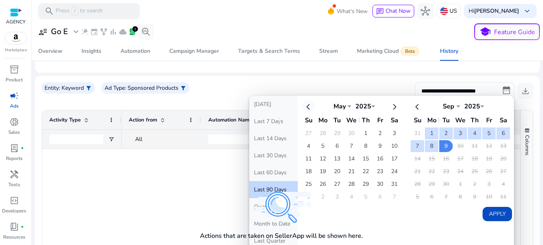
click at [309, 110] on th at bounding box center [309, 106] width 14 height 13
select select "*"
click at [337, 130] on td "1" at bounding box center [338, 134] width 14 height 12
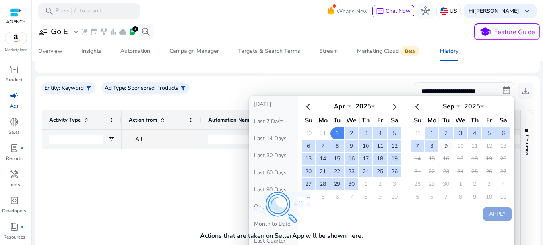
click at [441, 146] on td "9" at bounding box center [447, 146] width 14 height 12
click at [490, 216] on button "Apply" at bounding box center [497, 214] width 29 height 14
type input "**********"
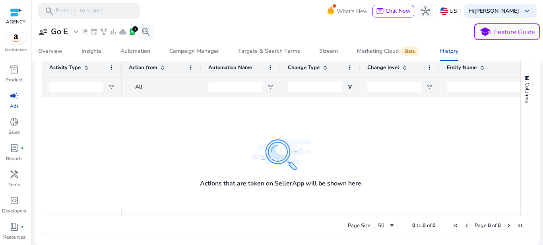
scroll to position [164, 0]
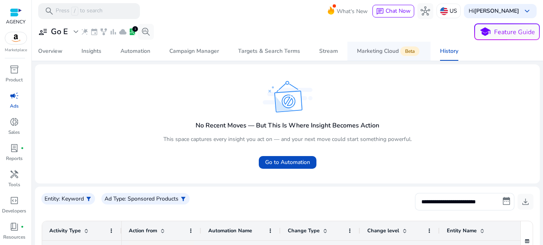
click at [351, 55] on link "Marketing Cloud Beta" at bounding box center [389, 51] width 83 height 19
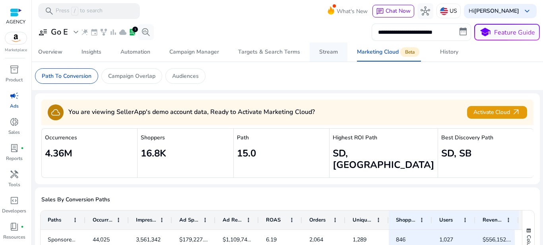
click at [331, 52] on div "Stream" at bounding box center [328, 52] width 19 height 6
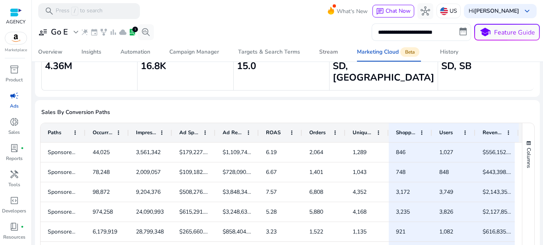
scroll to position [106, 0]
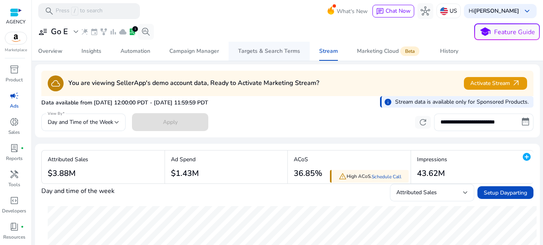
click at [280, 44] on span "Targets & Search Terms" at bounding box center [269, 51] width 62 height 19
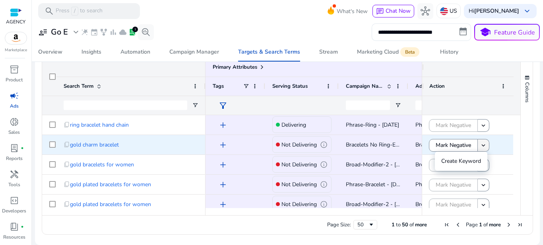
click at [480, 148] on mat-icon "keyboard_arrow_down" at bounding box center [483, 145] width 7 height 7
click at [453, 144] on span "Mark Negative" at bounding box center [453, 145] width 35 height 16
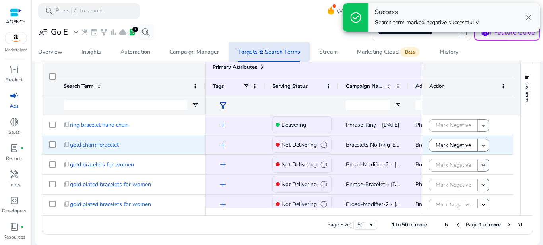
scroll to position [0, 81]
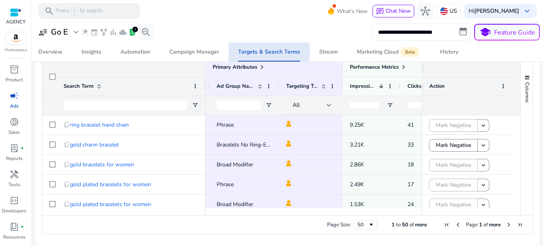
click at [462, 29] on input "**********" at bounding box center [421, 32] width 99 height 18
select select "*"
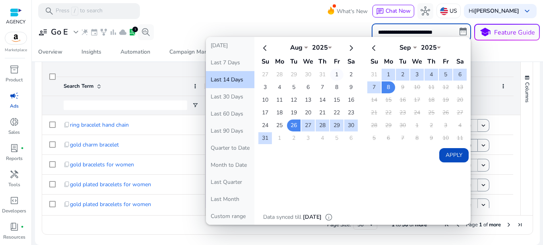
click at [333, 78] on td "1" at bounding box center [337, 75] width 14 height 12
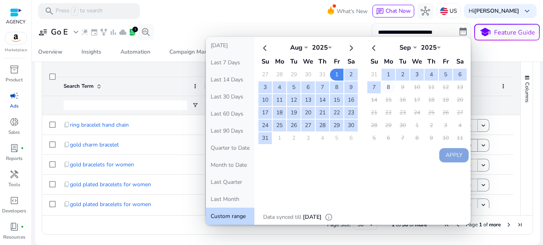
click at [385, 87] on td "8" at bounding box center [389, 88] width 14 height 12
click at [452, 158] on button "Apply" at bounding box center [454, 155] width 29 height 14
type input "**********"
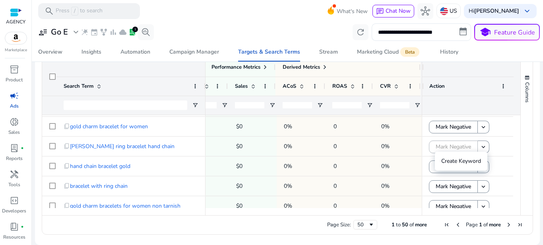
click at [333, 235] on ag-grid-angular "1 to 50 of more. Press SPACE to select this row. Drag here to set row groups Dr…" at bounding box center [287, 146] width 504 height 186
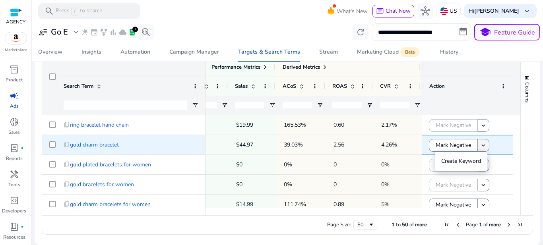
click at [478, 143] on span at bounding box center [483, 145] width 11 height 19
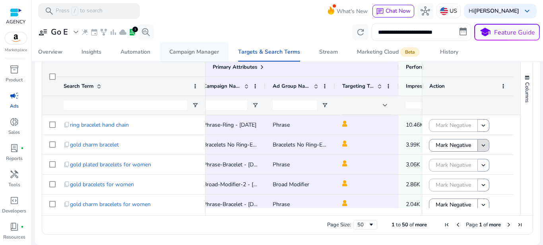
click at [212, 49] on div "Campaign Manager" at bounding box center [194, 52] width 50 height 6
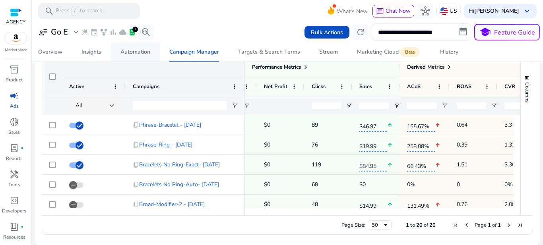
click at [141, 54] on div "Automation" at bounding box center [136, 52] width 30 height 6
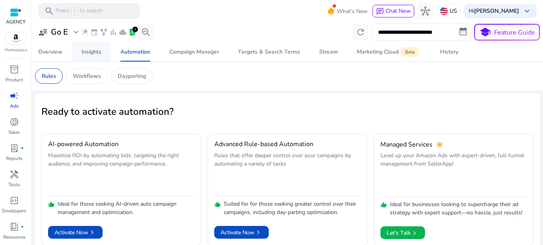
click at [88, 50] on div "Insights" at bounding box center [92, 52] width 20 height 6
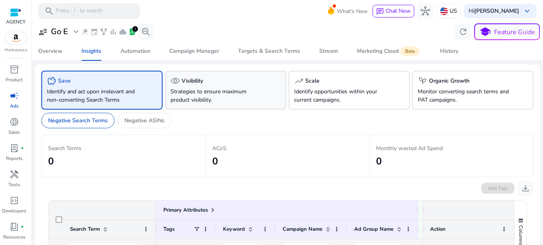
click at [204, 97] on p "Strategies to ensure maximum product visibility." at bounding box center [217, 96] width 92 height 17
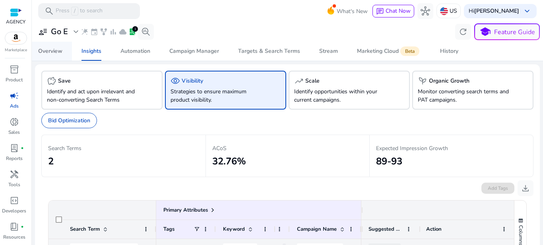
click at [55, 51] on div "Overview" at bounding box center [50, 52] width 24 height 6
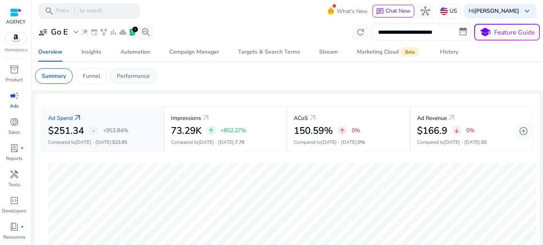
click at [121, 78] on p "Performance" at bounding box center [133, 76] width 33 height 8
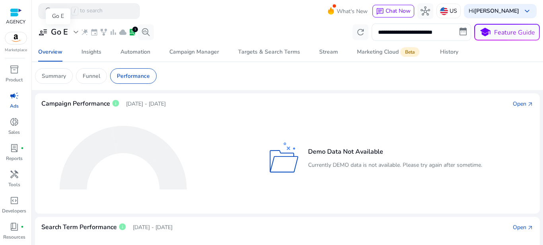
click at [46, 33] on span "user_attributes" at bounding box center [43, 32] width 10 height 10
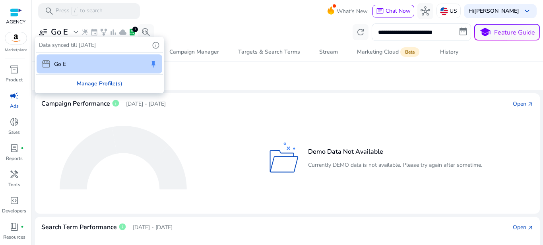
click at [95, 86] on div "Manage Profile(s)" at bounding box center [99, 84] width 127 height 18
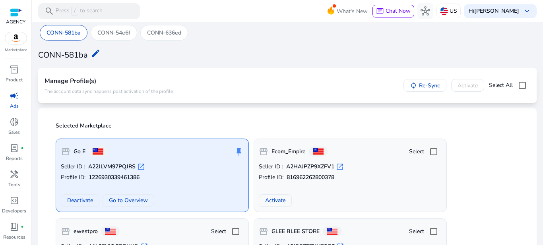
click at [239, 153] on div "push_pin" at bounding box center [239, 152] width 10 height 16
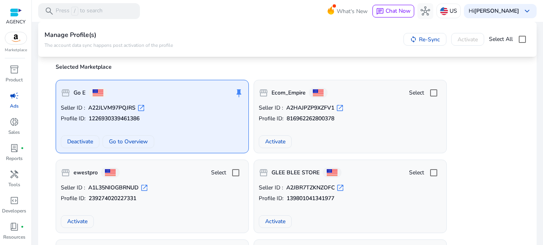
scroll to position [60, 0]
click at [88, 141] on span "Deactivate" at bounding box center [80, 141] width 26 height 8
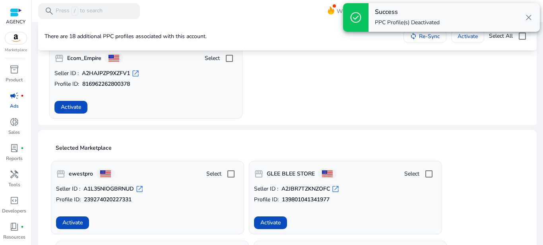
scroll to position [0, 0]
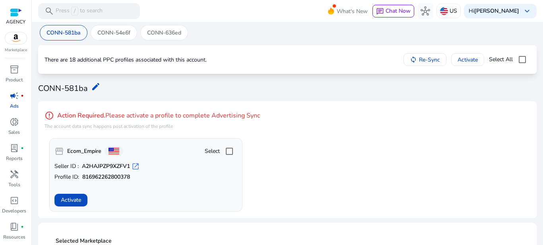
click at [265, 89] on div "CONN-581ba edit" at bounding box center [287, 88] width 499 height 18
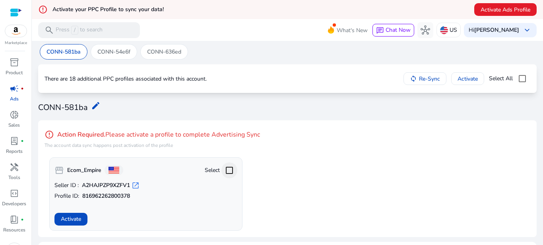
scroll to position [60, 0]
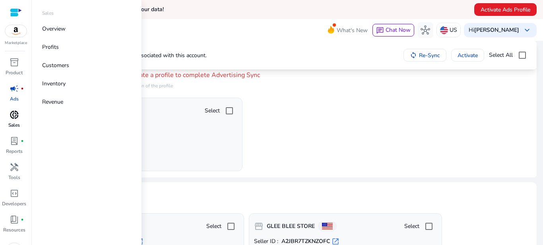
click at [20, 121] on div "donut_small" at bounding box center [14, 115] width 22 height 13
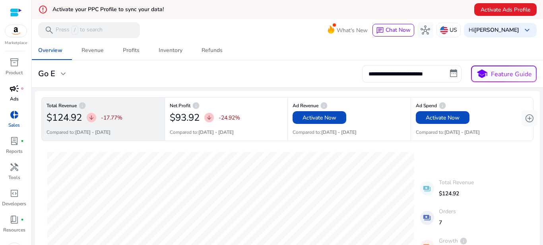
click at [13, 95] on p "Ads" at bounding box center [14, 98] width 9 height 7
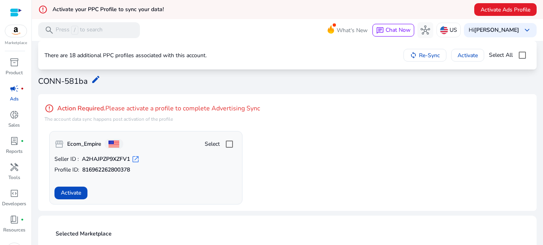
scroll to position [20, 0]
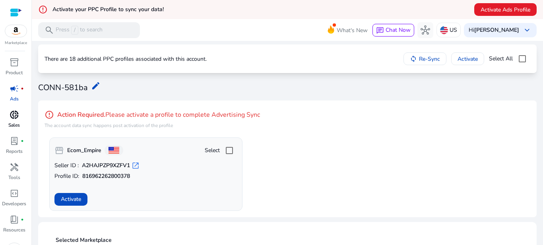
click at [21, 120] on div "donut_small" at bounding box center [14, 115] width 22 height 13
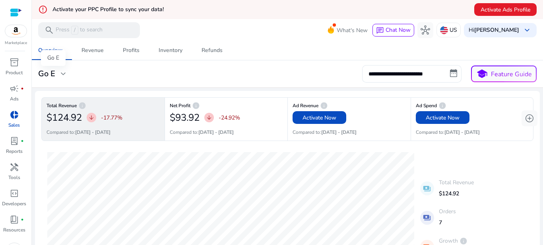
click at [65, 72] on span "expand_more" at bounding box center [63, 74] width 10 height 10
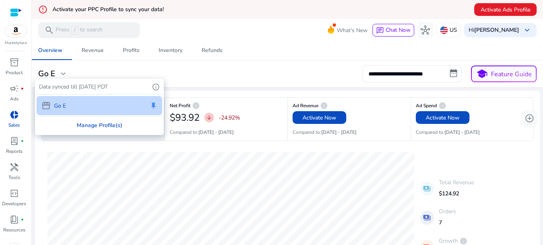
click at [101, 125] on div "Manage Profile(s)" at bounding box center [99, 126] width 127 height 18
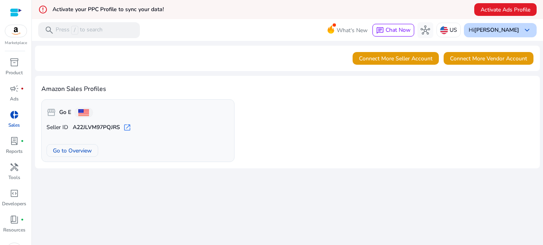
click at [523, 29] on span "keyboard_arrow_down" at bounding box center [528, 30] width 10 height 10
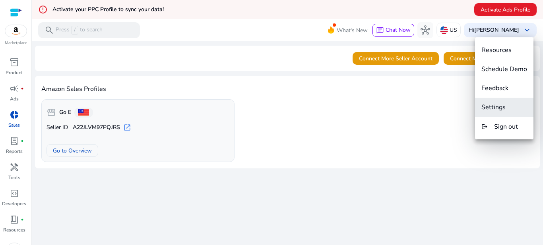
click at [513, 105] on span "Settings" at bounding box center [505, 107] width 46 height 9
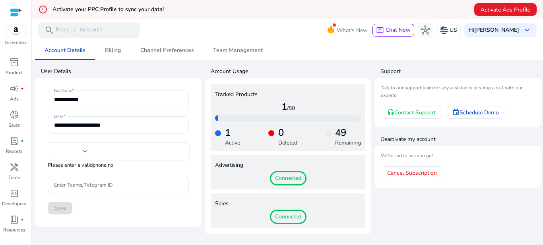
type input "***"
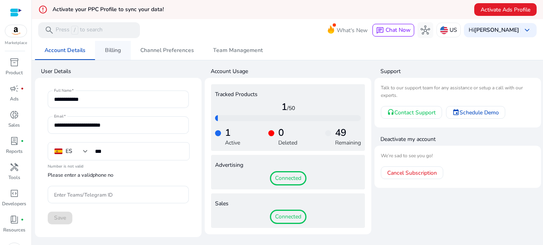
click at [117, 51] on span "Billing" at bounding box center [113, 51] width 16 height 6
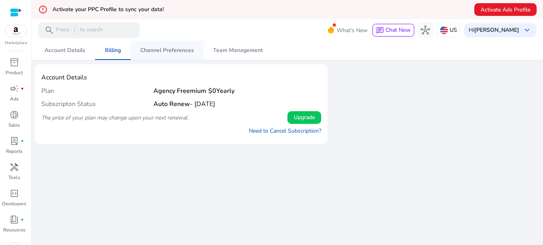
click at [170, 53] on span "Channel Preferences" at bounding box center [167, 51] width 54 height 6
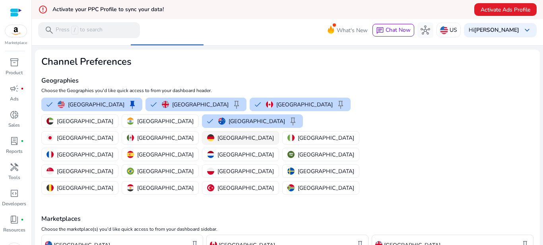
scroll to position [40, 0]
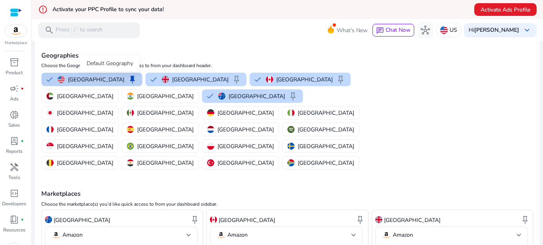
click at [128, 80] on span "keep" at bounding box center [133, 80] width 10 height 10
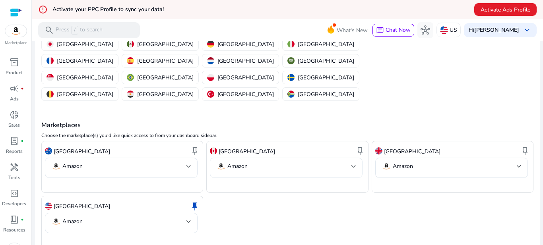
scroll to position [0, 0]
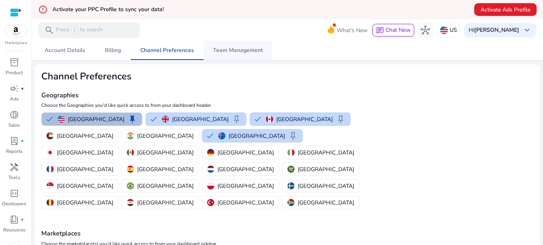
click at [234, 52] on span "Team Management" at bounding box center [238, 51] width 50 height 6
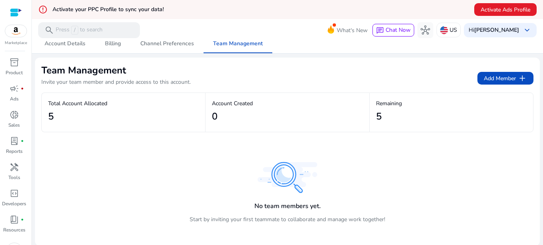
scroll to position [19, 0]
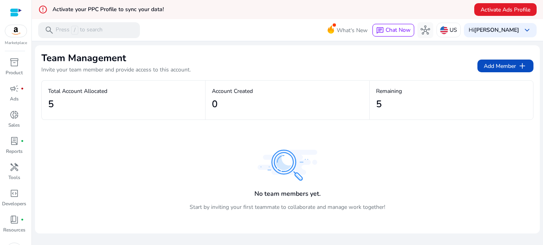
click at [108, 101] on div "5" at bounding box center [123, 104] width 151 height 18
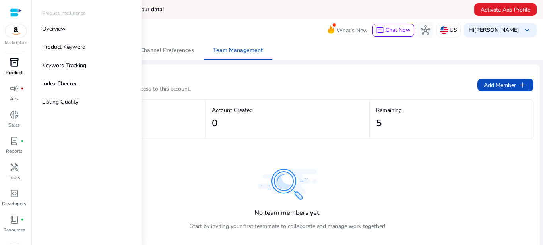
click at [16, 64] on span "inventory_2" at bounding box center [15, 63] width 10 height 10
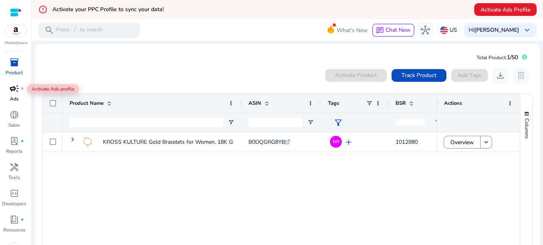
click at [18, 89] on span "campaign" at bounding box center [15, 89] width 10 height 10
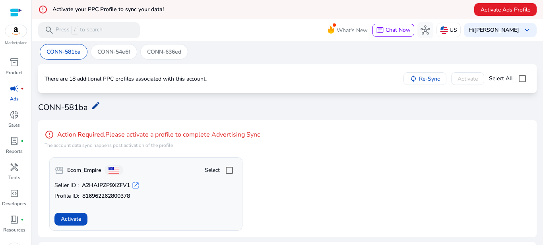
click at [94, 108] on mat-icon "edit" at bounding box center [96, 106] width 10 height 10
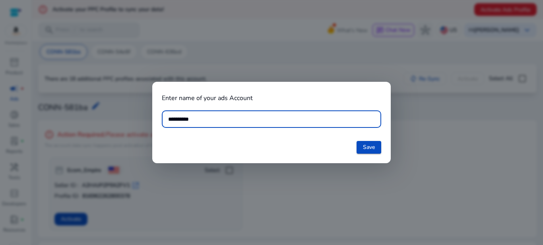
click at [431, 190] on div at bounding box center [271, 122] width 543 height 245
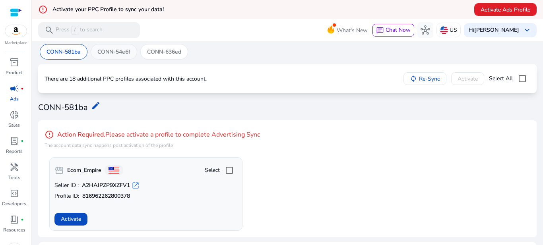
click at [123, 49] on p "CONN-54e6f" at bounding box center [113, 52] width 33 height 8
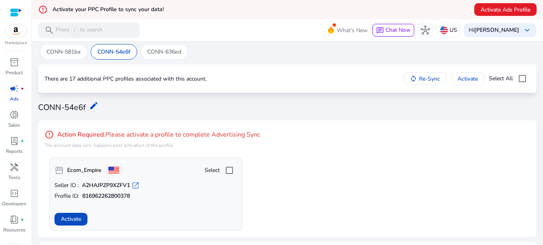
click at [177, 55] on p "CONN-636ed" at bounding box center [164, 52] width 34 height 8
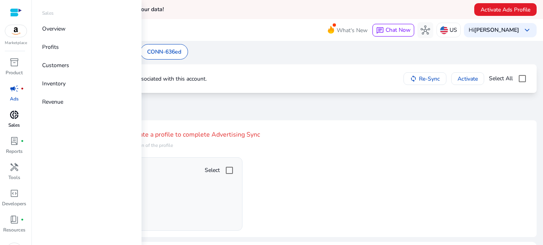
click at [13, 114] on span "donut_small" at bounding box center [15, 115] width 10 height 10
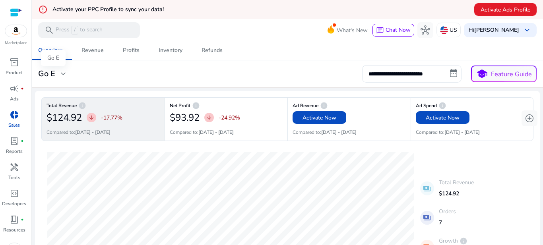
click at [63, 75] on span "expand_more" at bounding box center [63, 74] width 10 height 10
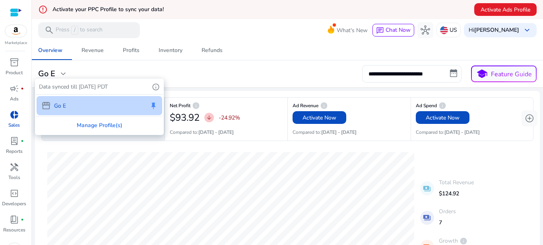
click at [93, 110] on div "storefront Go E keep" at bounding box center [100, 105] width 126 height 19
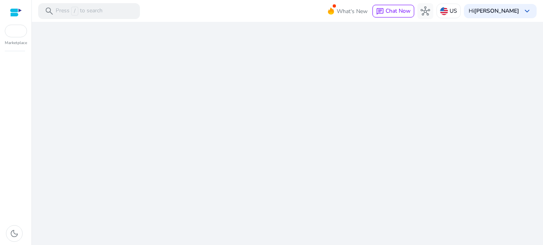
click at [152, 107] on div "We are getting things ready for you..." at bounding box center [287, 134] width 505 height 224
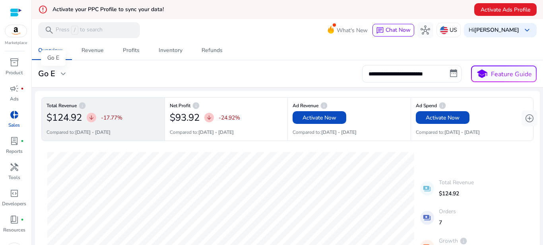
click at [61, 76] on span "expand_more" at bounding box center [63, 74] width 10 height 10
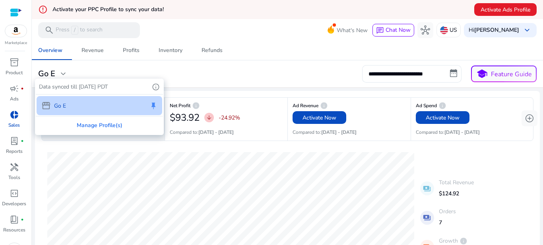
click at [183, 181] on div at bounding box center [271, 122] width 543 height 245
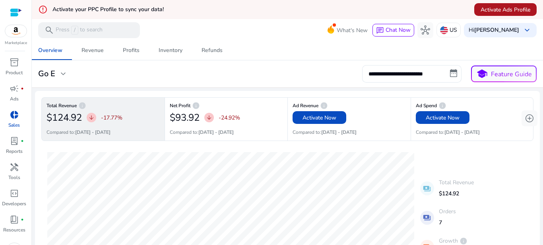
click at [500, 12] on span "Activate Ads Profile" at bounding box center [506, 10] width 50 height 8
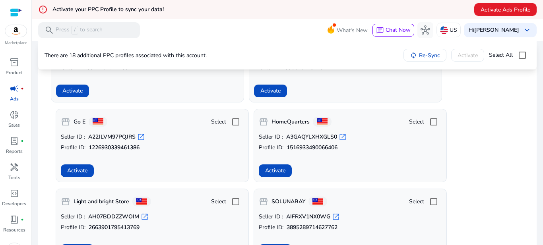
scroll to position [245, 0]
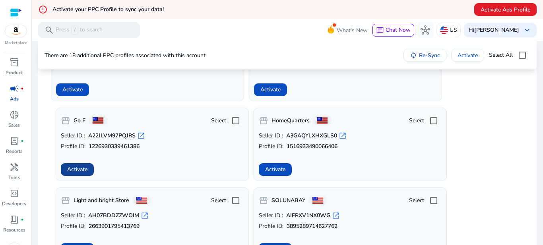
click at [84, 164] on span at bounding box center [77, 169] width 33 height 19
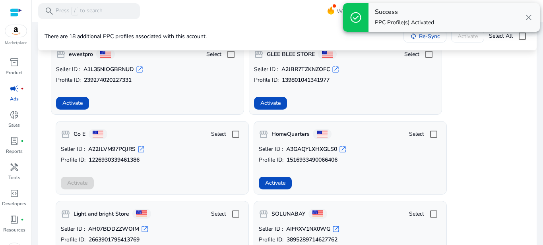
scroll to position [0, 0]
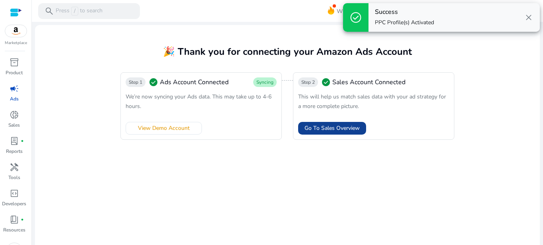
click at [327, 129] on span "Go To Sales Overview" at bounding box center [332, 128] width 55 height 8
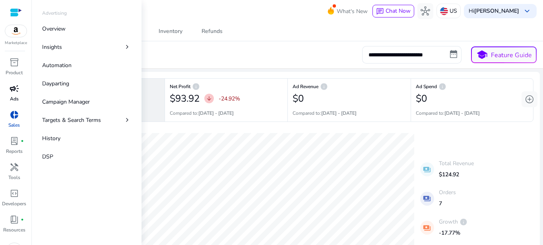
click at [14, 91] on span "campaign" at bounding box center [15, 89] width 10 height 10
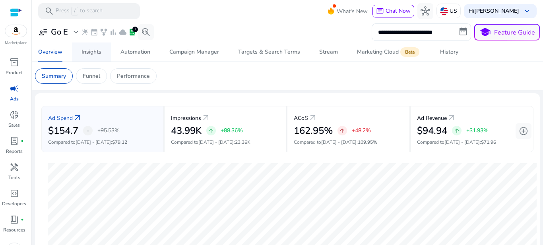
click at [97, 51] on div "Insights" at bounding box center [92, 52] width 20 height 6
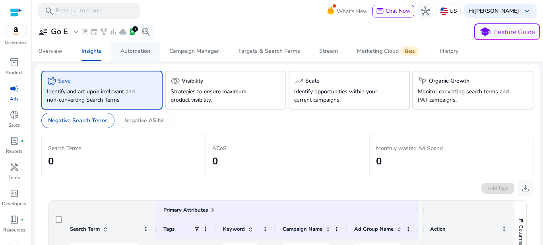
click at [145, 49] on div "Automation" at bounding box center [136, 52] width 30 height 6
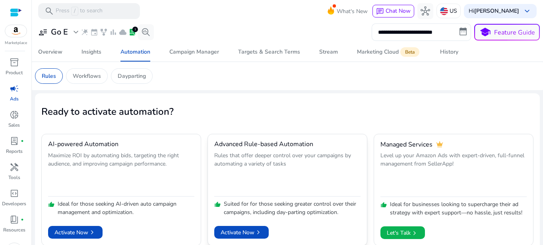
scroll to position [7, 0]
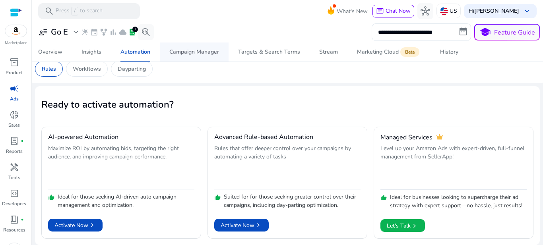
click at [198, 56] on span "Campaign Manager" at bounding box center [194, 52] width 50 height 19
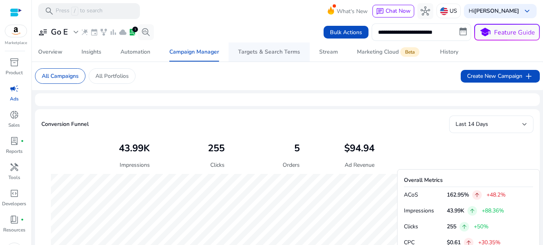
click at [278, 48] on span "Targets & Search Terms" at bounding box center [269, 52] width 62 height 19
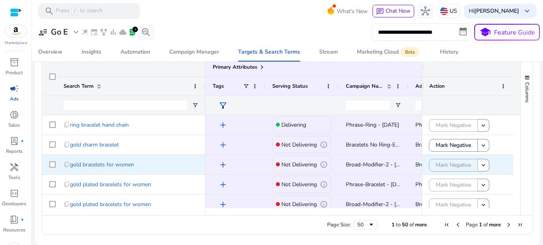
scroll to position [0, 40]
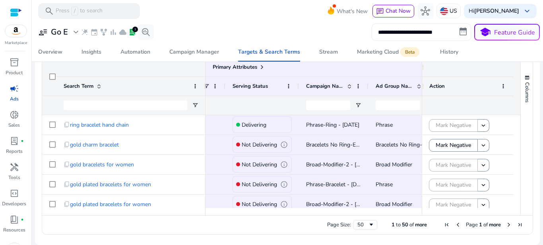
click at [395, 33] on input "**********" at bounding box center [421, 32] width 99 height 18
select select "*"
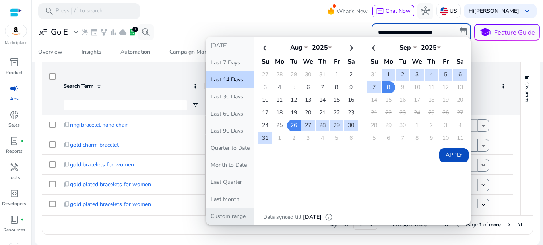
click at [226, 210] on button "Custom range" at bounding box center [230, 216] width 49 height 17
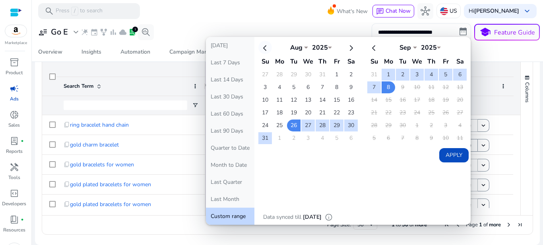
click at [264, 48] on th at bounding box center [266, 47] width 14 height 13
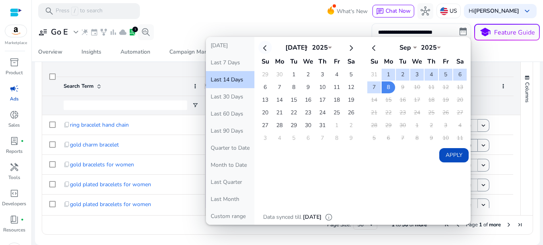
click at [262, 51] on th at bounding box center [266, 47] width 14 height 13
select select "*"
click at [262, 51] on th at bounding box center [266, 47] width 14 height 13
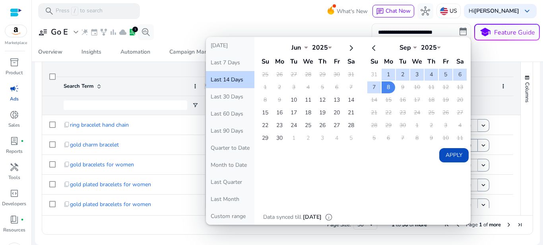
click at [262, 50] on th at bounding box center [266, 47] width 14 height 13
click at [292, 101] on td "10" at bounding box center [294, 100] width 14 height 12
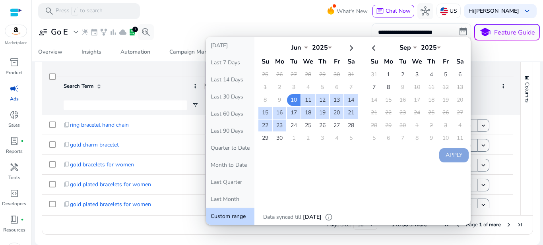
click at [234, 217] on button "Custom range" at bounding box center [230, 216] width 49 height 17
click at [237, 128] on button "Last 90 Days" at bounding box center [230, 131] width 49 height 17
type input "**********"
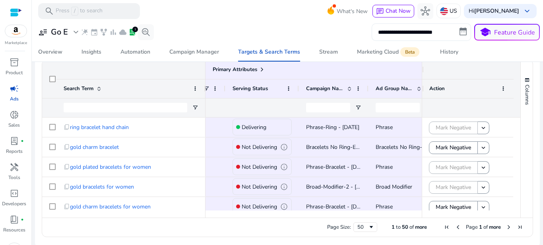
scroll to position [264, 0]
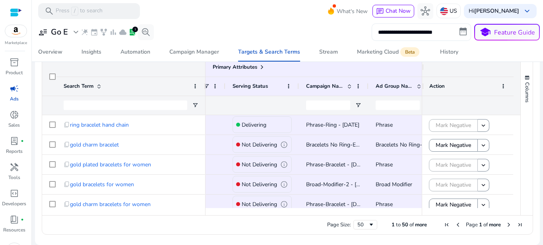
click at [405, 35] on input "**********" at bounding box center [421, 32] width 99 height 18
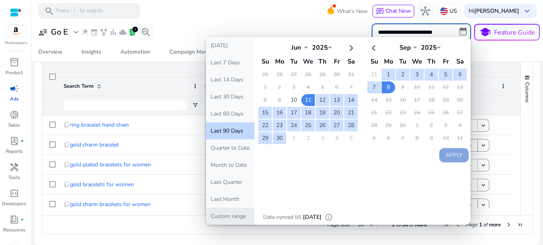
click at [225, 213] on button "Custom range" at bounding box center [230, 216] width 49 height 17
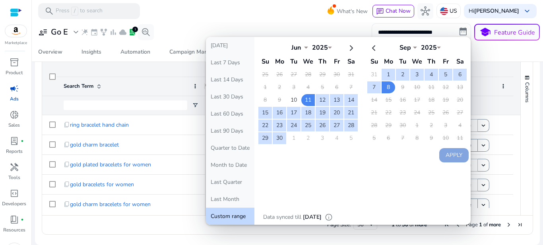
click at [232, 215] on button "Custom range" at bounding box center [230, 216] width 49 height 17
click at [485, 58] on div "Overview Insights Automation Campaign Manager Targets & Search Terms Stream Mar…" at bounding box center [288, 52] width 518 height 19
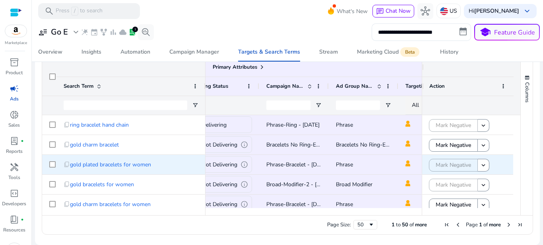
scroll to position [0, 0]
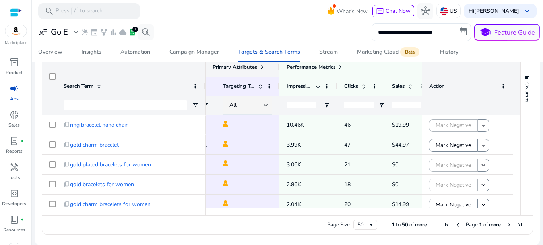
click at [263, 67] on span at bounding box center [262, 67] width 6 height 6
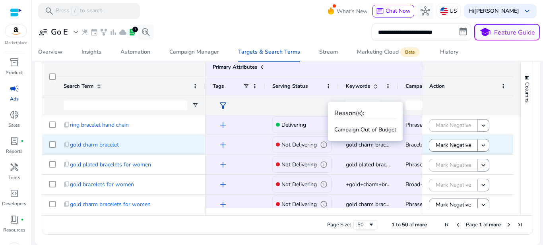
click at [324, 145] on span "info" at bounding box center [324, 145] width 8 height 8
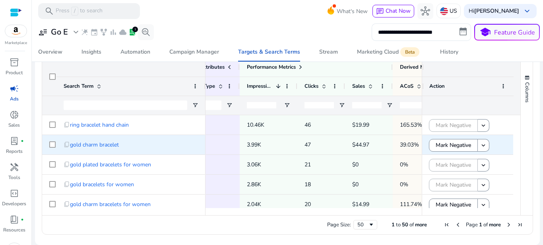
scroll to position [0, 518]
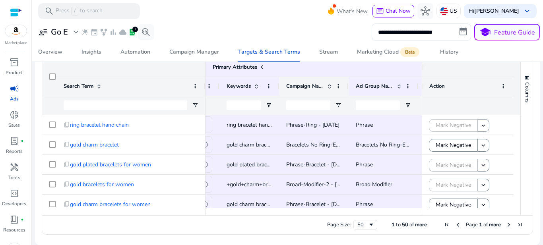
click at [327, 88] on span at bounding box center [330, 86] width 6 height 6
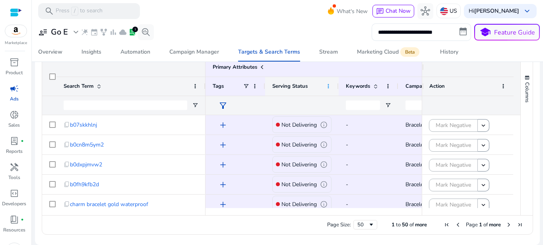
click at [327, 88] on span at bounding box center [328, 86] width 6 height 6
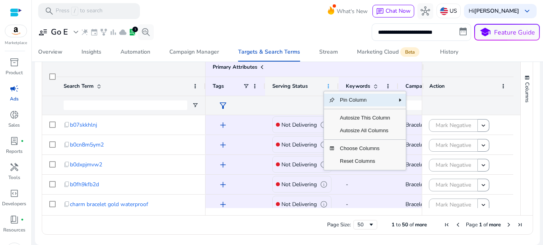
click at [327, 88] on span at bounding box center [328, 86] width 6 height 6
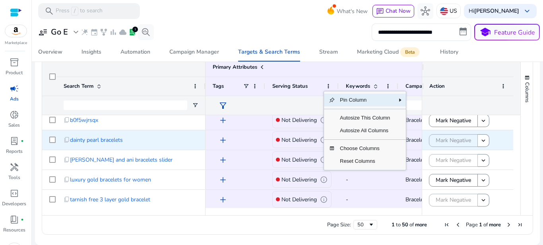
click at [257, 144] on div "add" at bounding box center [237, 140] width 41 height 15
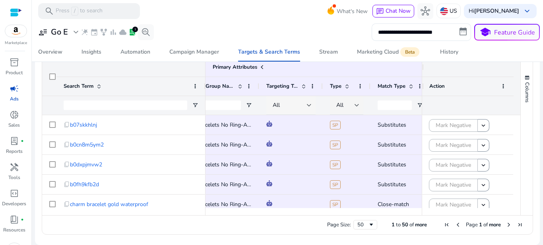
click at [311, 103] on div at bounding box center [309, 106] width 5 height 10
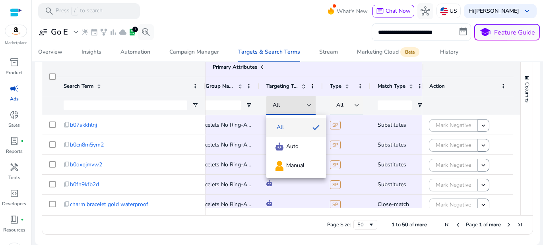
click at [310, 86] on div at bounding box center [271, 122] width 543 height 245
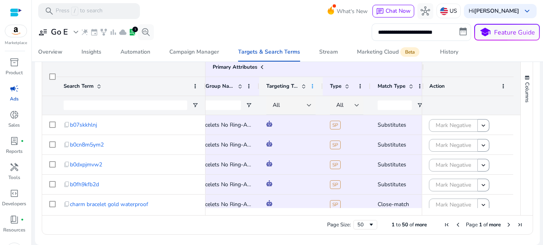
click at [311, 86] on span at bounding box center [312, 86] width 6 height 6
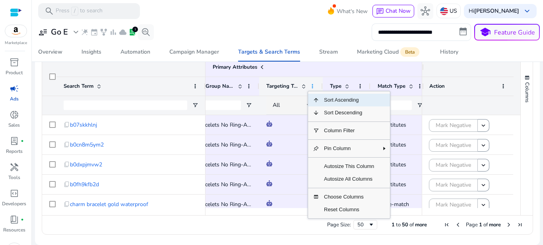
click at [311, 86] on span at bounding box center [312, 86] width 6 height 6
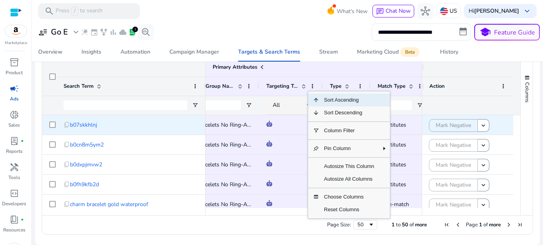
click at [289, 129] on span at bounding box center [291, 125] width 49 height 16
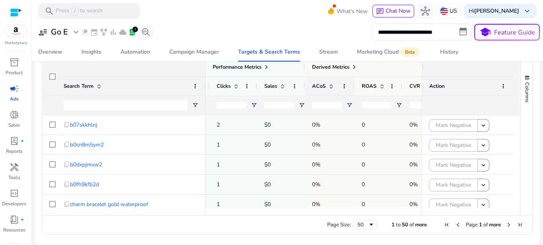
click at [331, 86] on span at bounding box center [331, 86] width 6 height 6
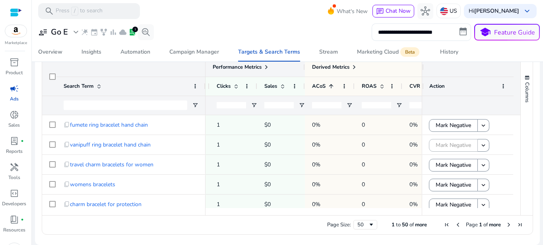
click at [267, 66] on span at bounding box center [266, 67] width 6 height 6
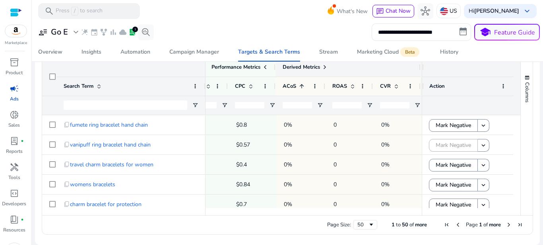
click at [322, 68] on span at bounding box center [325, 67] width 6 height 6
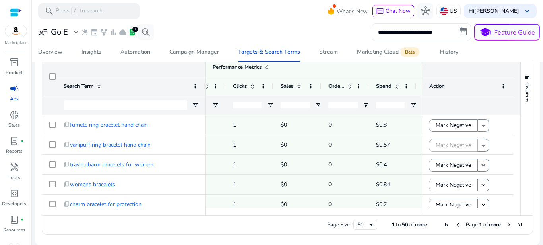
drag, startPoint x: 419, startPoint y: 66, endPoint x: 466, endPoint y: 64, distance: 46.6
click at [466, 64] on div at bounding box center [467, 67] width 91 height 19
drag, startPoint x: 420, startPoint y: 88, endPoint x: 456, endPoint y: 86, distance: 35.9
click at [456, 86] on div "Action" at bounding box center [468, 86] width 92 height 19
drag, startPoint x: 419, startPoint y: 67, endPoint x: 474, endPoint y: 71, distance: 54.6
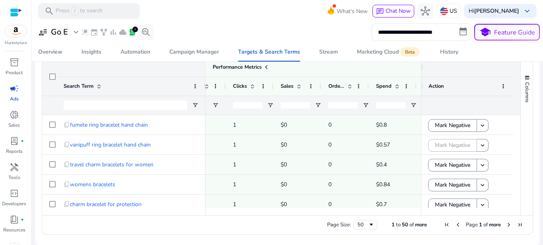
click at [474, 71] on div at bounding box center [468, 67] width 92 height 19
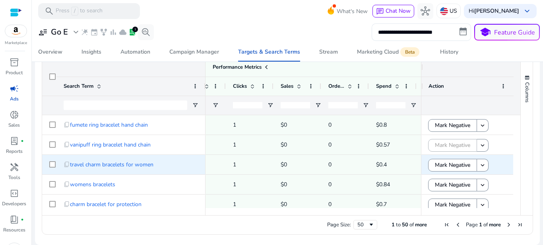
scroll to position [0, 776]
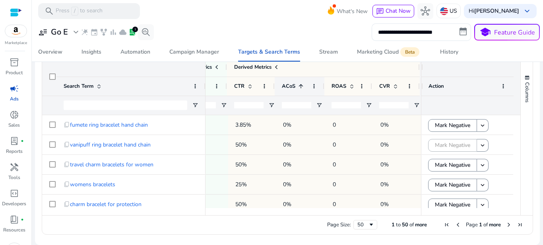
click at [302, 88] on span at bounding box center [301, 86] width 6 height 6
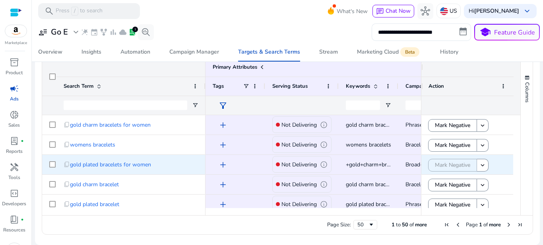
scroll to position [0, 40]
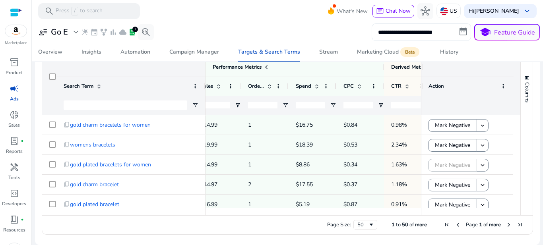
click at [417, 35] on input "**********" at bounding box center [421, 32] width 99 height 18
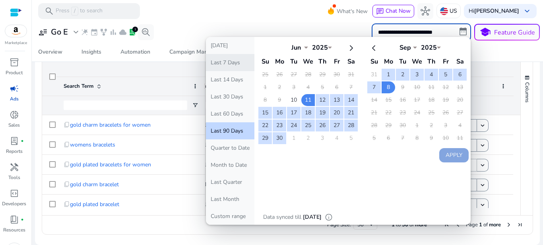
click at [239, 67] on button "Last 7 Days" at bounding box center [230, 62] width 49 height 17
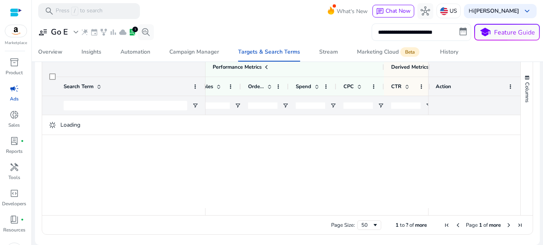
click at [391, 33] on input "**********" at bounding box center [421, 32] width 99 height 18
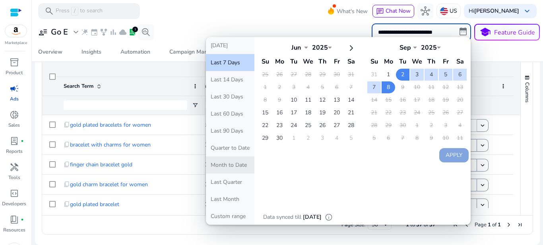
click at [236, 171] on button "Month to Date" at bounding box center [230, 165] width 49 height 17
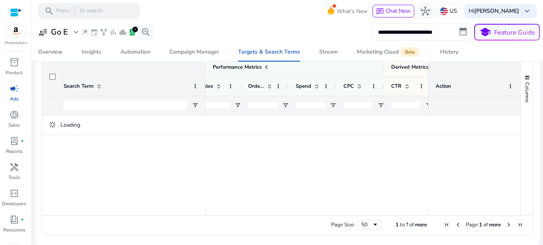
type input "**********"
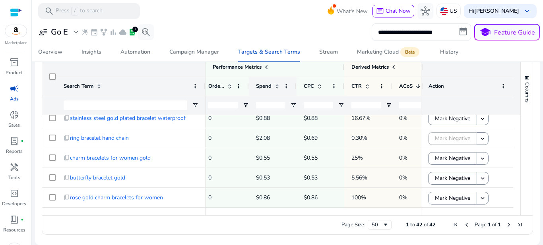
click at [276, 86] on span at bounding box center [277, 86] width 6 height 6
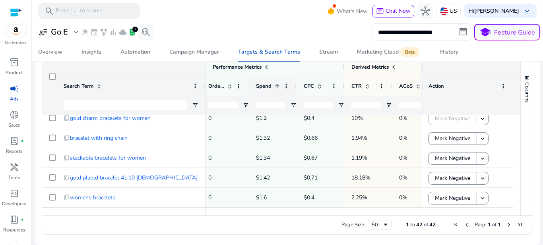
click at [276, 86] on span at bounding box center [277, 86] width 6 height 6
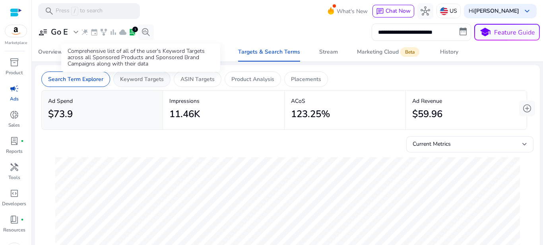
click at [154, 83] on p "Keyword Targets" at bounding box center [142, 79] width 44 height 8
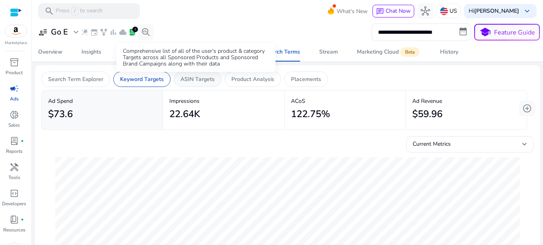
click at [203, 80] on p "ASIN Targets" at bounding box center [198, 79] width 34 height 8
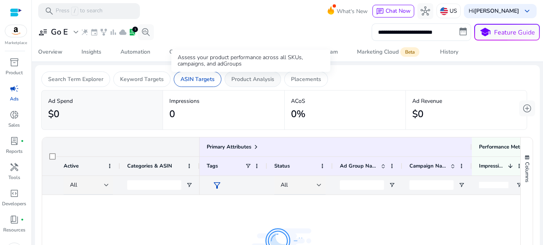
click at [270, 80] on p "Product Analysis" at bounding box center [253, 79] width 43 height 8
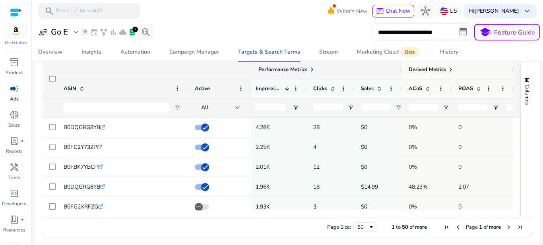
click at [315, 71] on span at bounding box center [312, 69] width 6 height 6
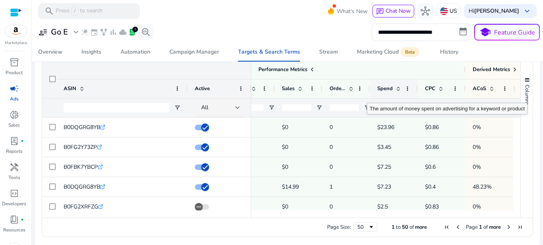
click at [400, 89] on span at bounding box center [398, 89] width 6 height 6
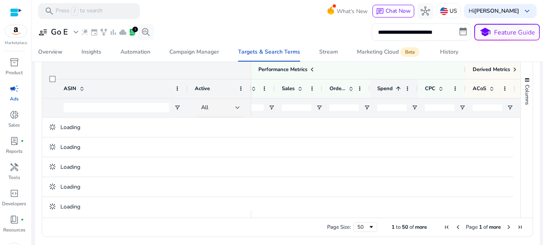
click at [400, 89] on span at bounding box center [398, 89] width 6 height 6
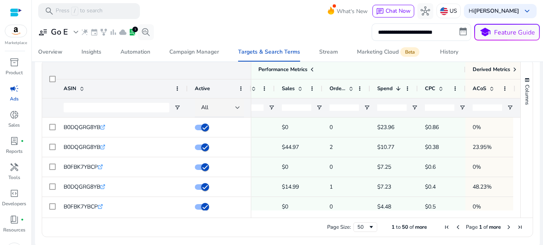
click at [80, 87] on span at bounding box center [82, 89] width 6 height 6
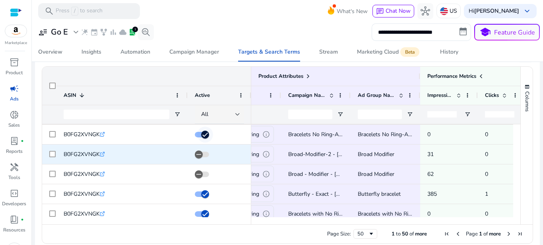
scroll to position [139, 0]
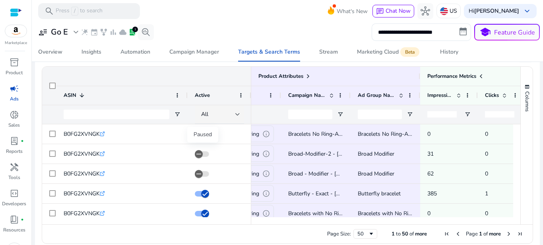
click at [204, 135] on div "Paused" at bounding box center [202, 135] width 31 height 16
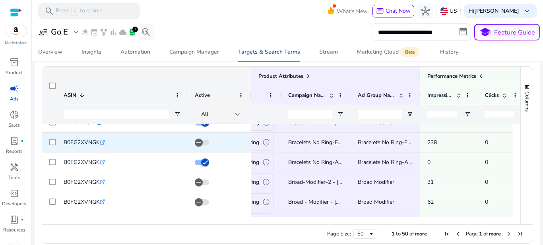
scroll to position [106, 0]
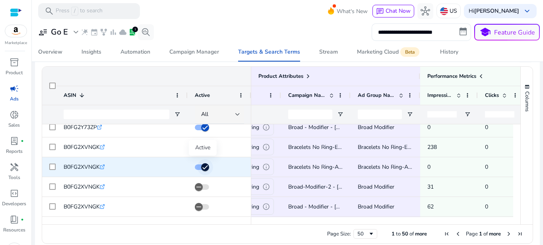
click at [209, 167] on span "button" at bounding box center [205, 167] width 8 height 8
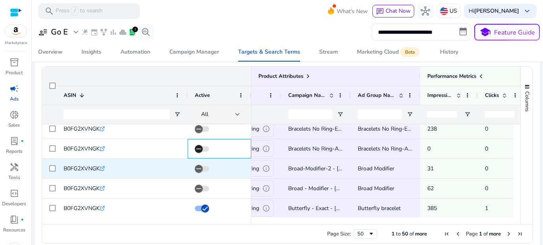
scroll to position [126, 0]
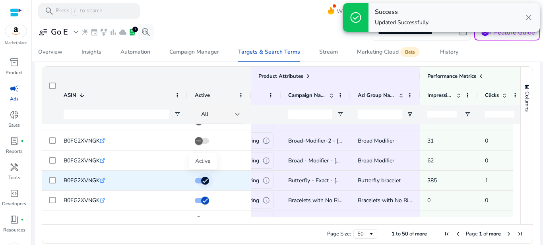
click at [206, 182] on icon "button" at bounding box center [205, 180] width 7 height 7
click at [206, 181] on icon "button" at bounding box center [205, 180] width 7 height 7
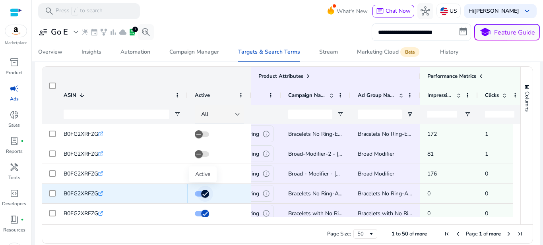
click at [204, 192] on icon "button" at bounding box center [205, 194] width 7 height 7
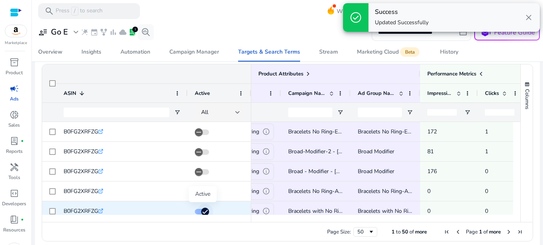
click at [202, 210] on icon "button" at bounding box center [205, 211] width 7 height 7
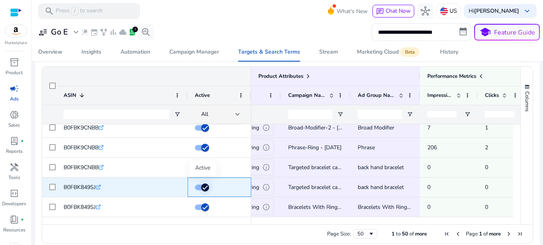
click at [204, 188] on icon "button" at bounding box center [205, 188] width 5 height 1
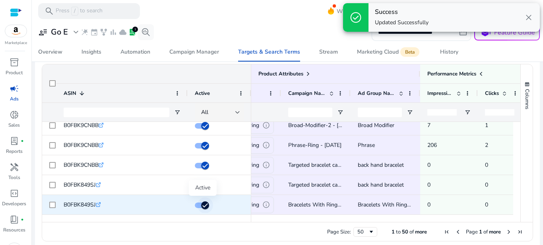
click at [205, 207] on icon "button" at bounding box center [205, 205] width 7 height 7
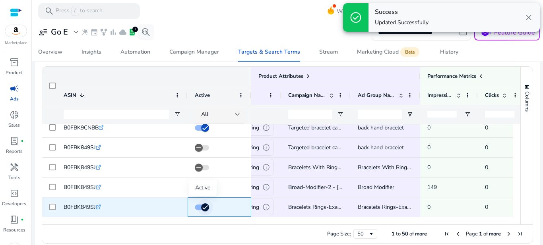
click at [204, 205] on icon "button" at bounding box center [205, 207] width 7 height 7
click at [205, 208] on icon "button" at bounding box center [205, 207] width 7 height 7
click at [206, 206] on icon "button" at bounding box center [205, 207] width 7 height 7
click at [206, 209] on icon "button" at bounding box center [205, 207] width 7 height 7
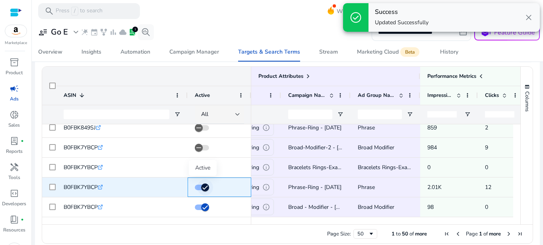
click at [204, 186] on icon "button" at bounding box center [205, 187] width 7 height 7
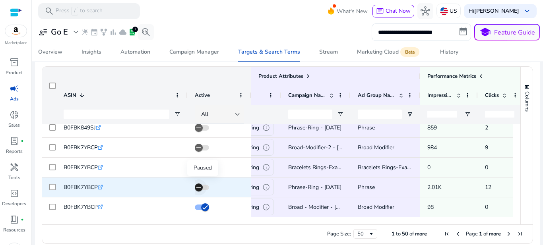
scroll to position [0, 179]
click at [200, 185] on icon "button" at bounding box center [198, 187] width 7 height 7
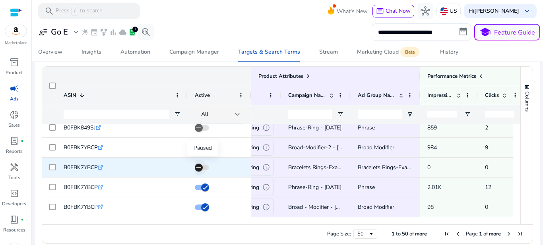
click at [204, 168] on span "button" at bounding box center [199, 168] width 16 height 16
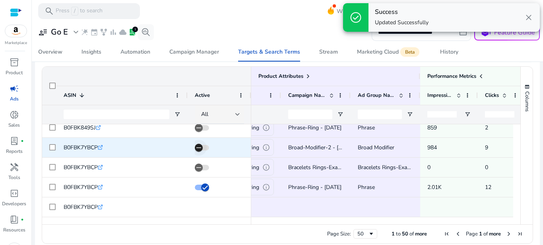
click at [203, 147] on span "button" at bounding box center [199, 148] width 16 height 16
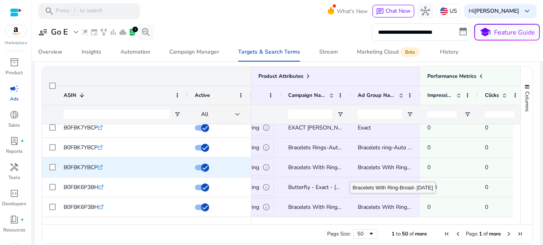
scroll to position [802, 0]
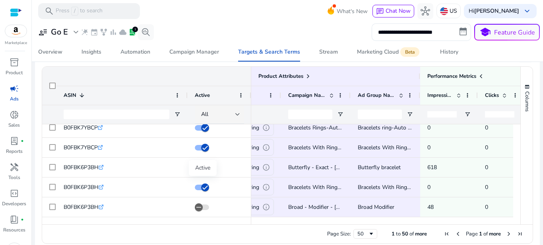
click at [204, 170] on div "Active" at bounding box center [203, 168] width 28 height 16
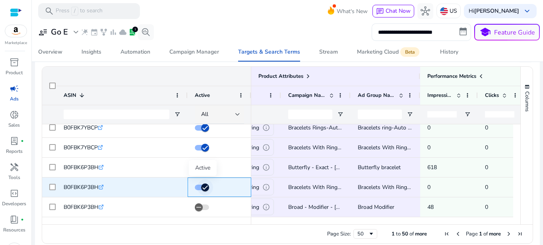
click at [204, 187] on icon "button" at bounding box center [205, 187] width 7 height 7
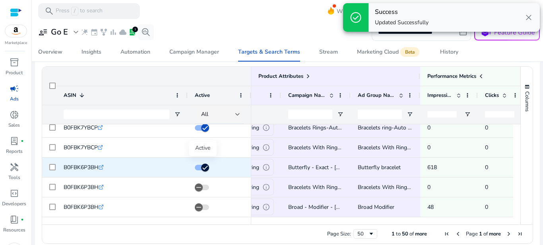
click at [206, 166] on icon "button" at bounding box center [205, 167] width 7 height 7
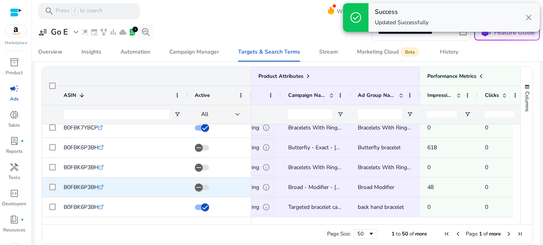
scroll to position [842, 0]
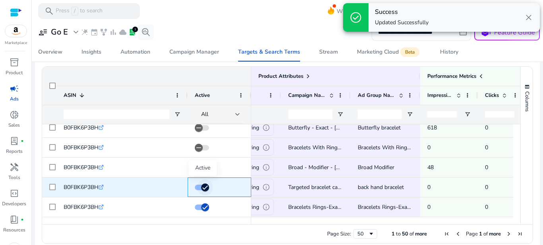
click at [203, 189] on icon "button" at bounding box center [205, 187] width 7 height 7
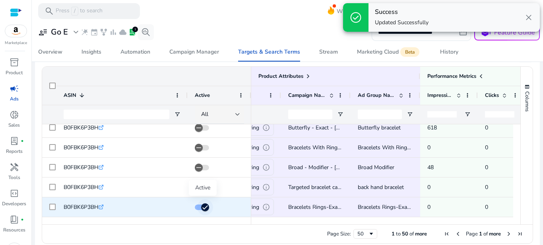
click at [206, 208] on icon "button" at bounding box center [205, 208] width 5 height 1
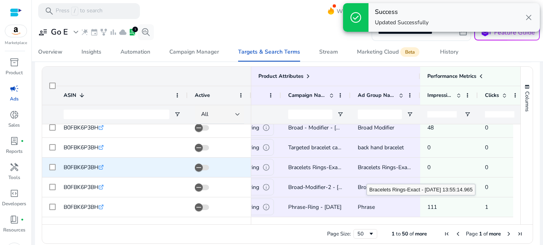
scroll to position [0, 0]
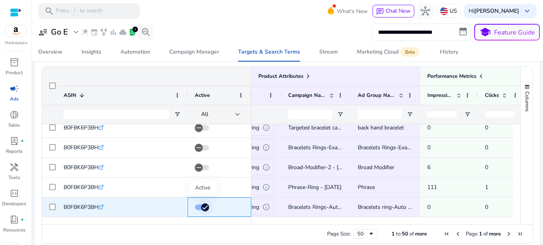
click at [206, 206] on icon "button" at bounding box center [205, 207] width 7 height 7
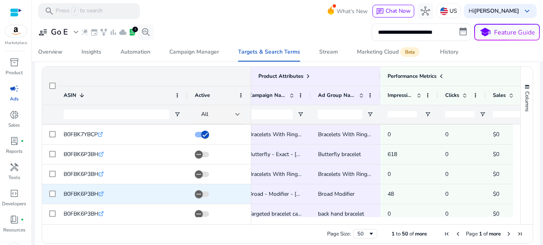
scroll to position [815, 0]
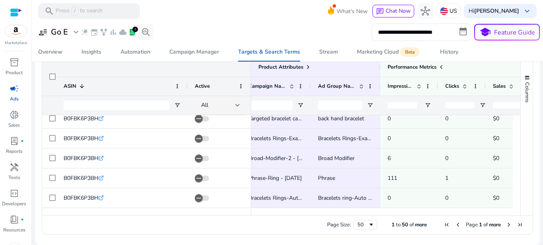
click at [506, 224] on span "Next Page" at bounding box center [509, 225] width 6 height 6
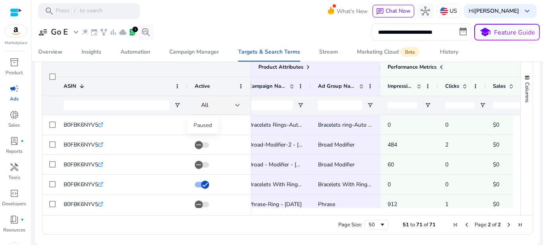
click at [202, 127] on div "Paused" at bounding box center [202, 126] width 31 height 16
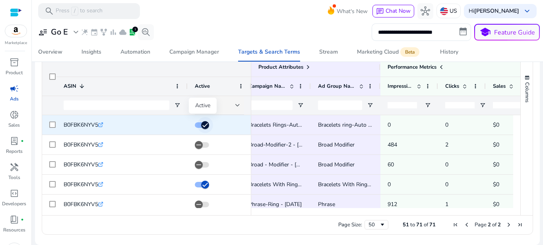
click at [205, 125] on icon "button" at bounding box center [205, 125] width 7 height 7
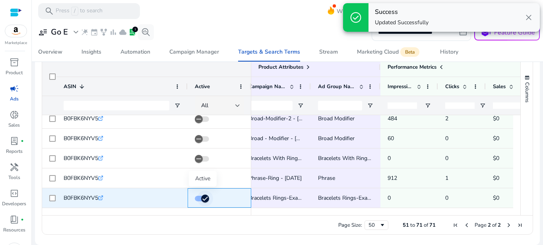
click at [203, 199] on icon "button" at bounding box center [205, 198] width 5 height 1
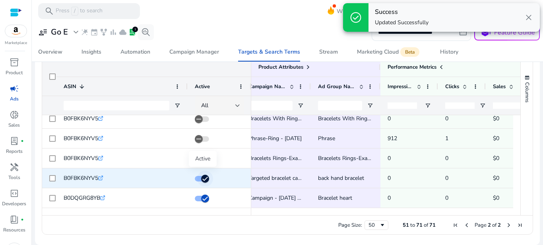
click at [208, 176] on span "button" at bounding box center [205, 179] width 16 height 16
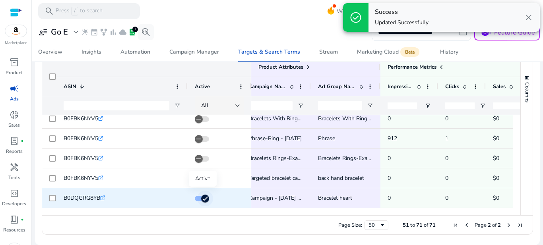
click at [206, 200] on icon "button" at bounding box center [205, 198] width 7 height 7
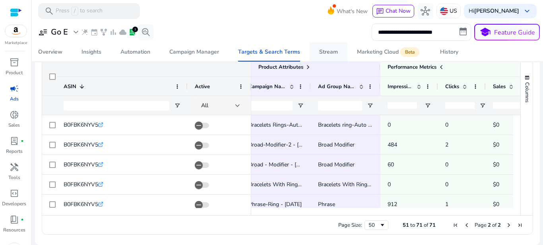
click at [327, 52] on div "Stream" at bounding box center [328, 52] width 19 height 6
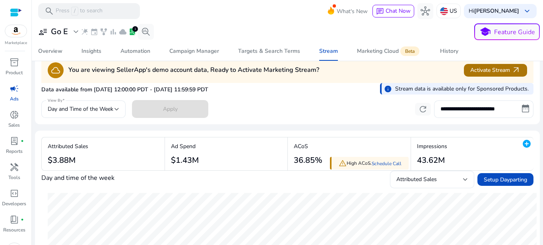
click at [483, 67] on span "Activate Stream arrow_outward" at bounding box center [496, 70] width 51 height 9
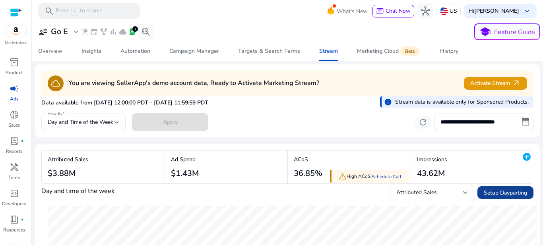
click at [486, 195] on span "Setup Dayparting" at bounding box center [505, 193] width 43 height 8
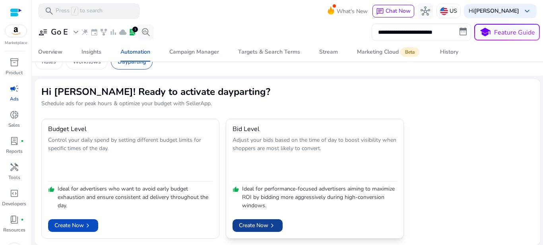
click at [270, 222] on span "chevron_right" at bounding box center [273, 226] width 8 height 8
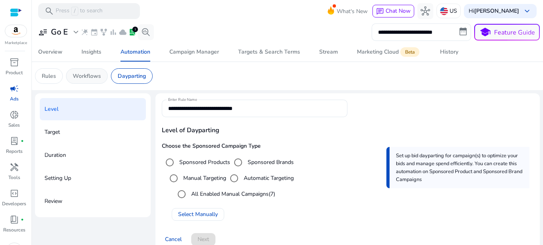
click at [91, 80] on p "Workflows" at bounding box center [87, 76] width 28 height 8
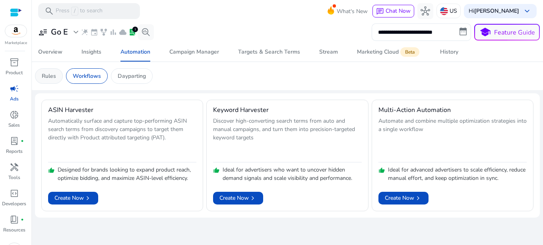
click at [52, 75] on p "Rules" at bounding box center [49, 76] width 14 height 8
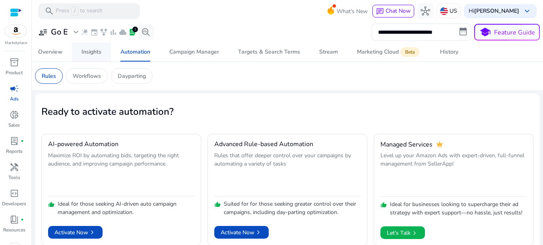
click at [98, 56] on span "Insights" at bounding box center [92, 52] width 20 height 19
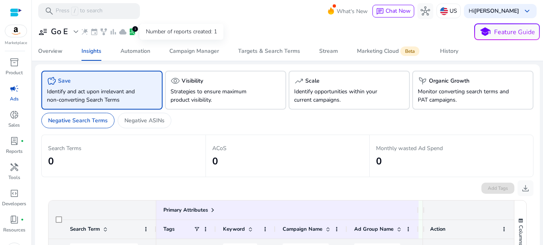
click at [134, 28] on div "1" at bounding box center [135, 29] width 6 height 6
click at [132, 31] on span "lab_profile" at bounding box center [132, 32] width 8 height 8
click at [78, 32] on span "expand_more" at bounding box center [76, 32] width 10 height 10
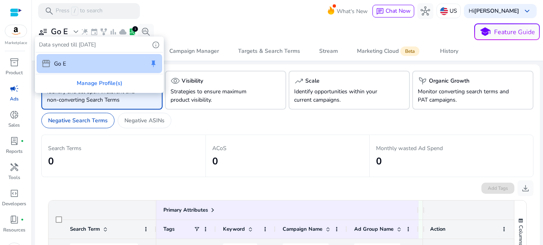
click at [78, 32] on div at bounding box center [271, 122] width 543 height 245
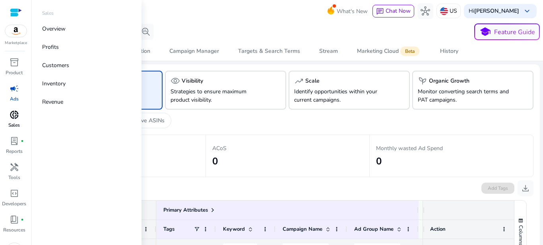
click at [24, 124] on link "donut_small Sales" at bounding box center [14, 122] width 28 height 26
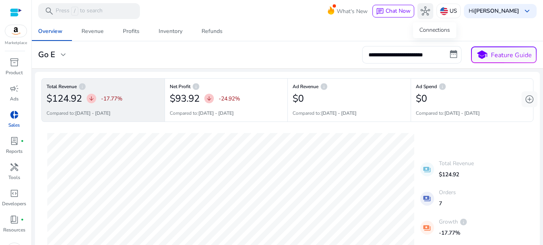
click at [430, 6] on span "hub" at bounding box center [426, 11] width 10 height 10
